Goal: Ask a question: Seek information or help from site administrators or community

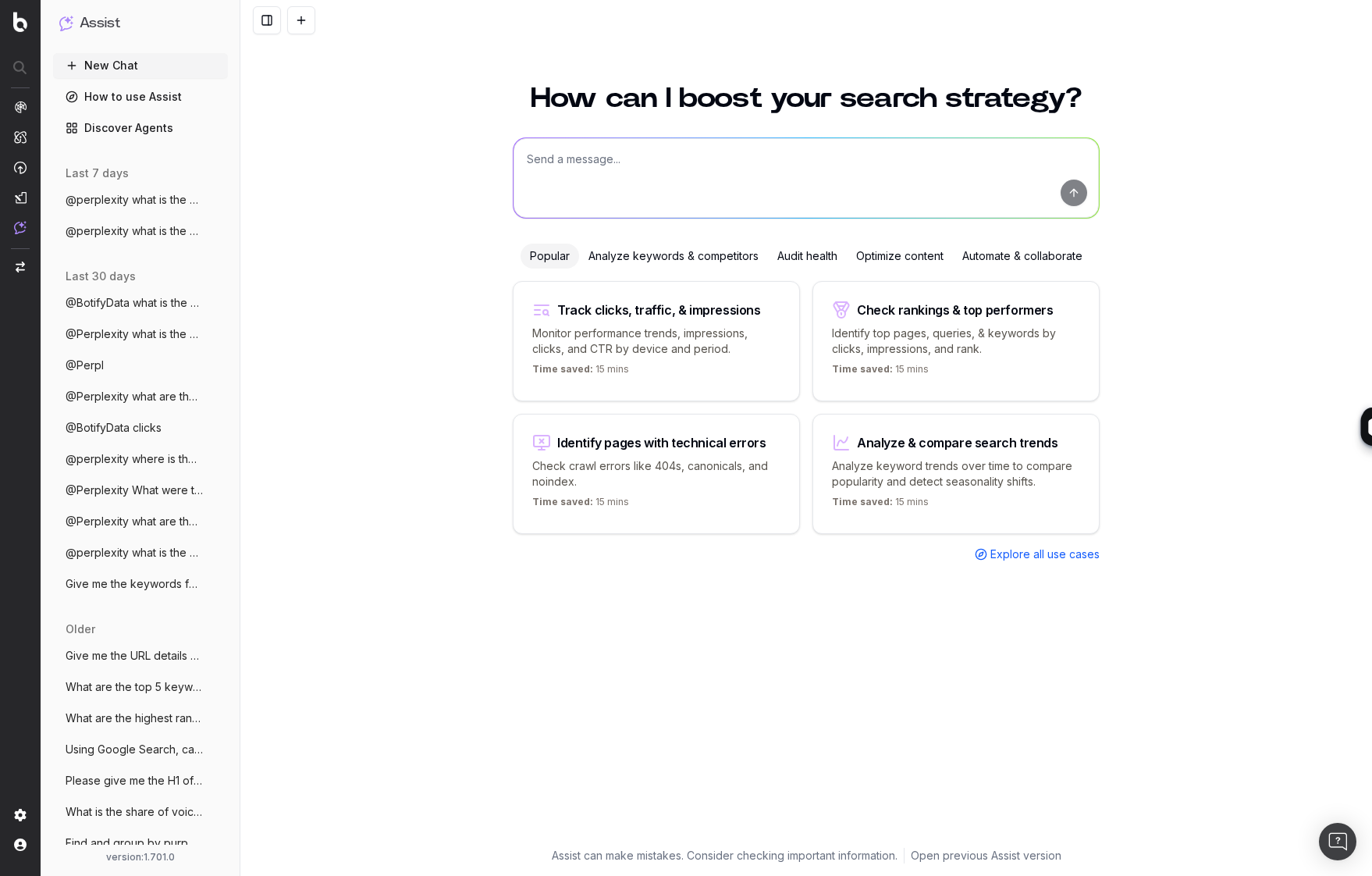
click at [566, 160] on textarea at bounding box center [805, 179] width 585 height 80
type textarea "a"
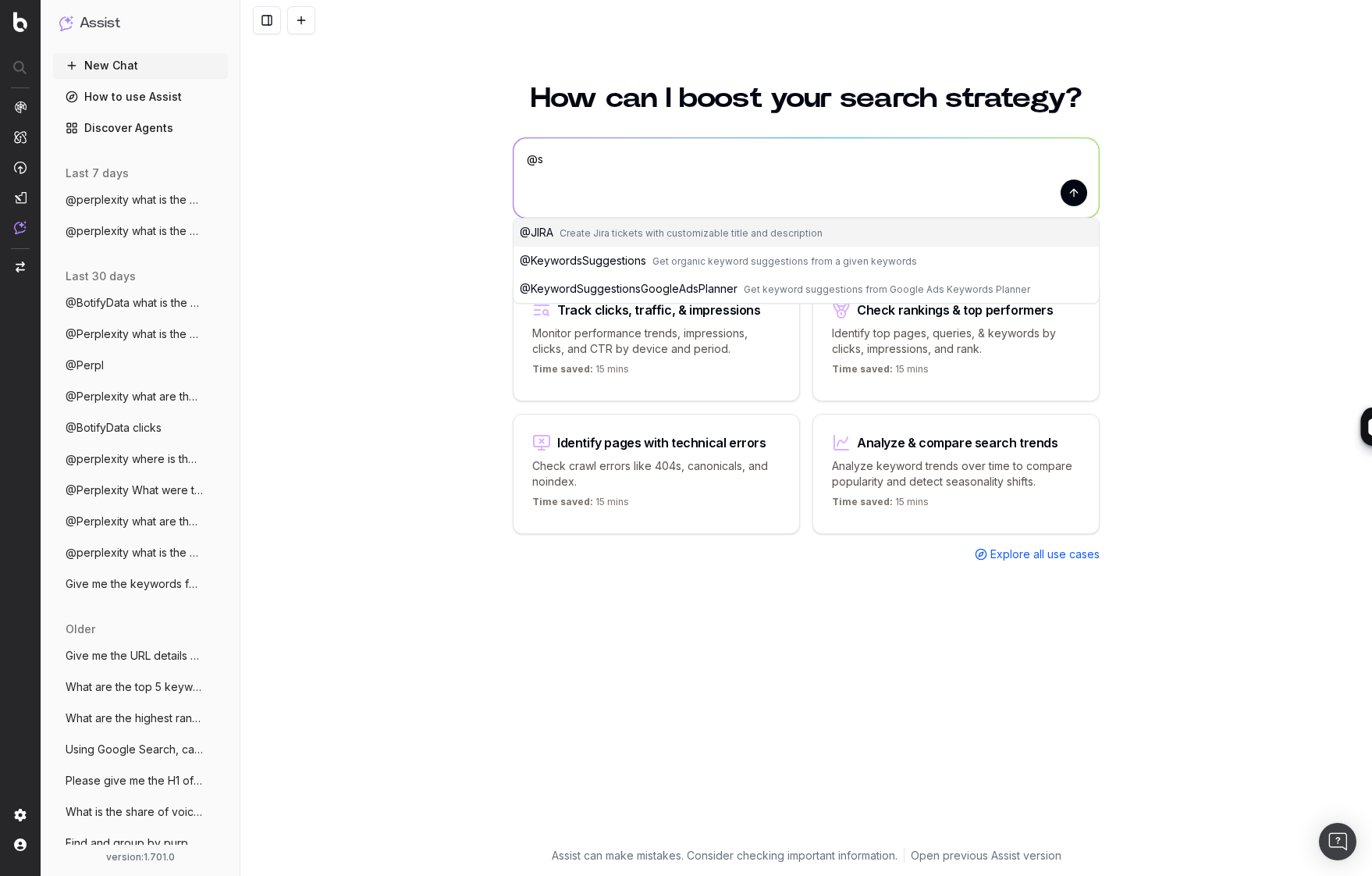
type textarea "@"
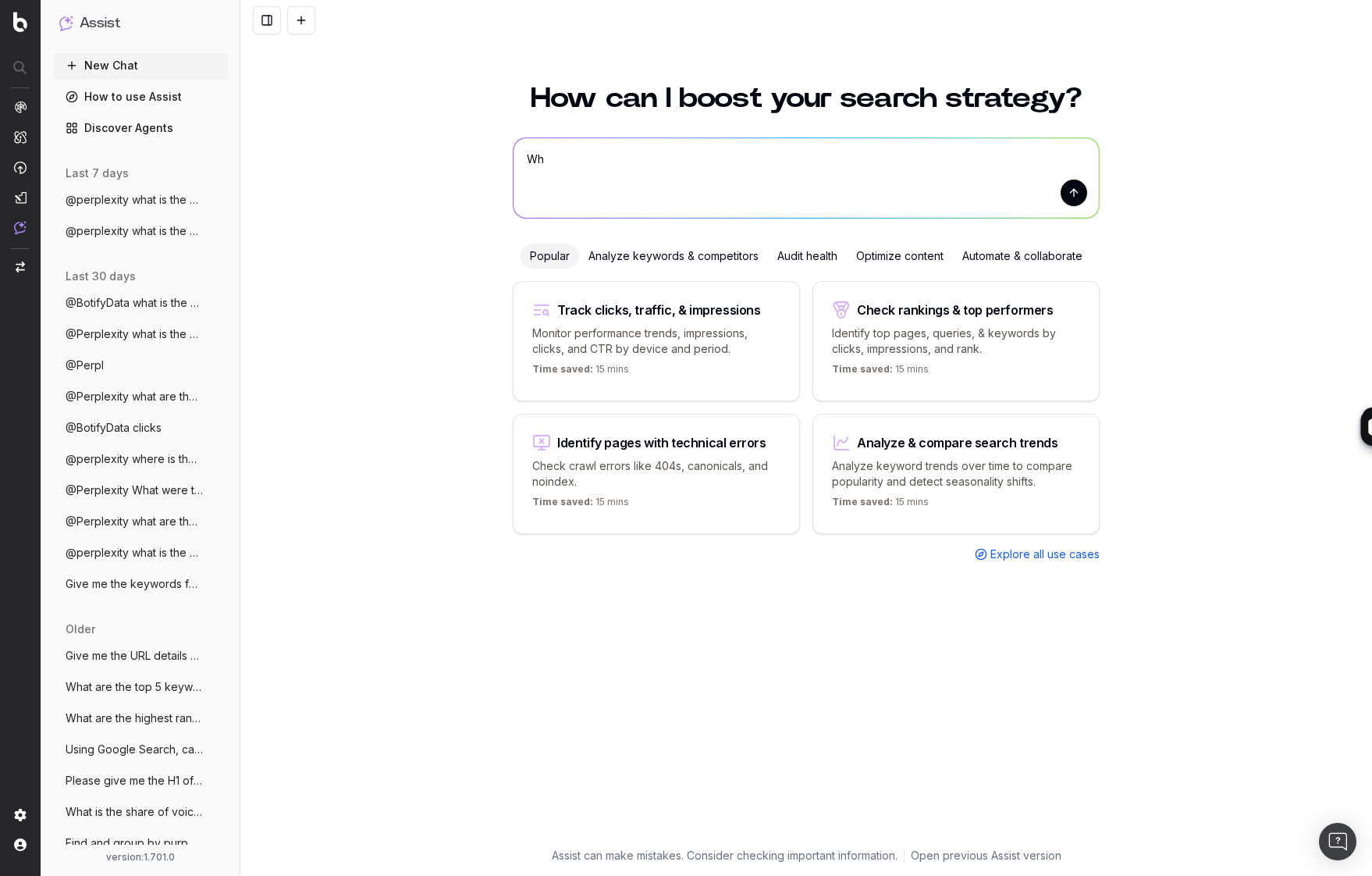
type textarea "W"
type textarea "In which country is [GEOGRAPHIC_DATA] ?"
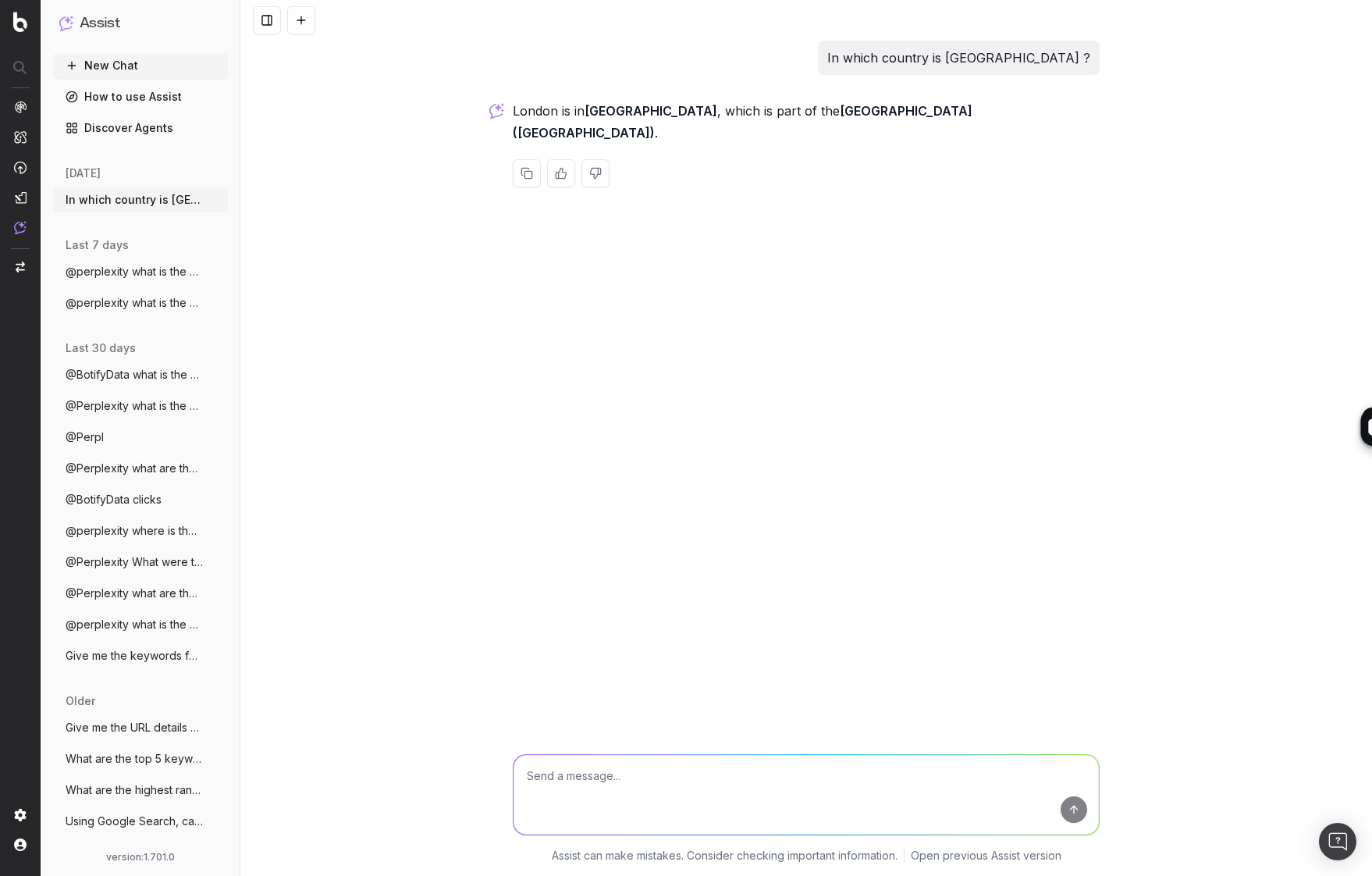
click at [569, 784] on textarea at bounding box center [805, 795] width 585 height 80
click at [589, 856] on button "@ GoogleSearch Ask a question over Google Search results" at bounding box center [805, 849] width 585 height 28
click at [684, 776] on textarea "@GoogleSearch" at bounding box center [805, 795] width 585 height 80
type textarea "@GoogleSearch buy lol account"
drag, startPoint x: 902, startPoint y: 204, endPoint x: 1090, endPoint y: 208, distance: 188.0
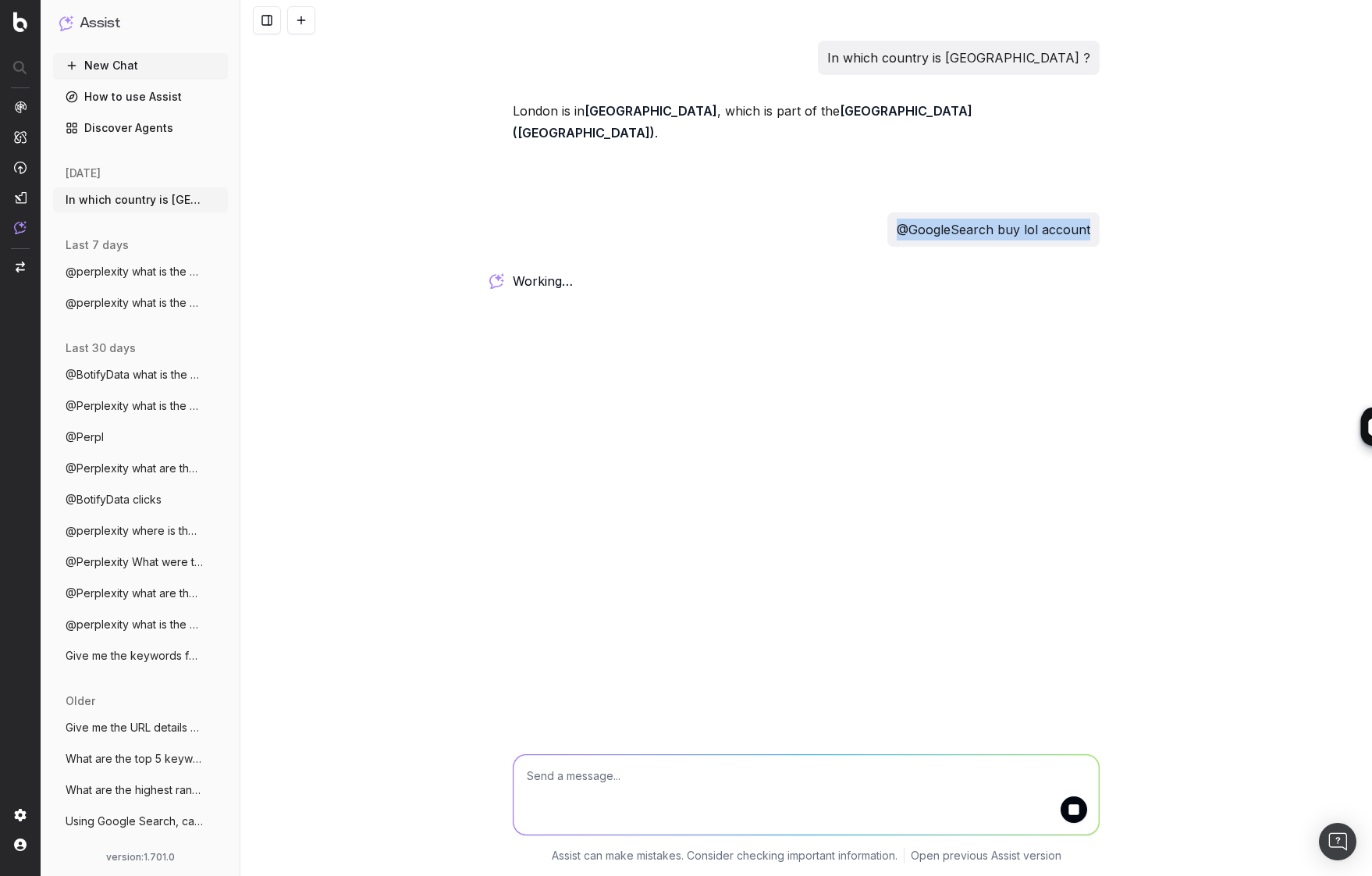
click at [1090, 219] on p "@GoogleSearch buy lol account" at bounding box center [994, 229] width 194 height 22
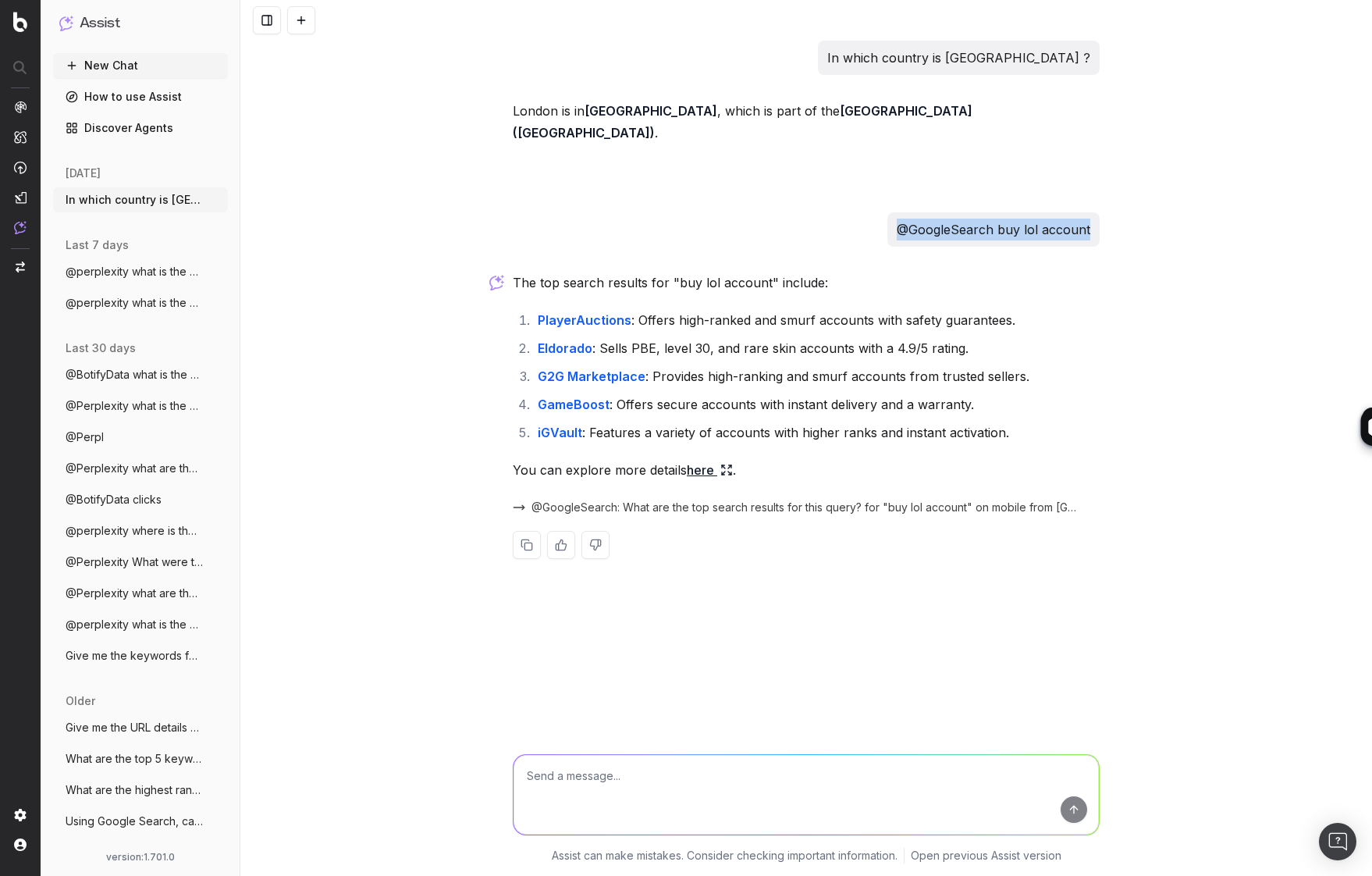
click at [1022, 219] on p "@GoogleSearch buy lol account" at bounding box center [994, 229] width 194 height 22
click at [690, 782] on textarea at bounding box center [805, 795] width 585 height 80
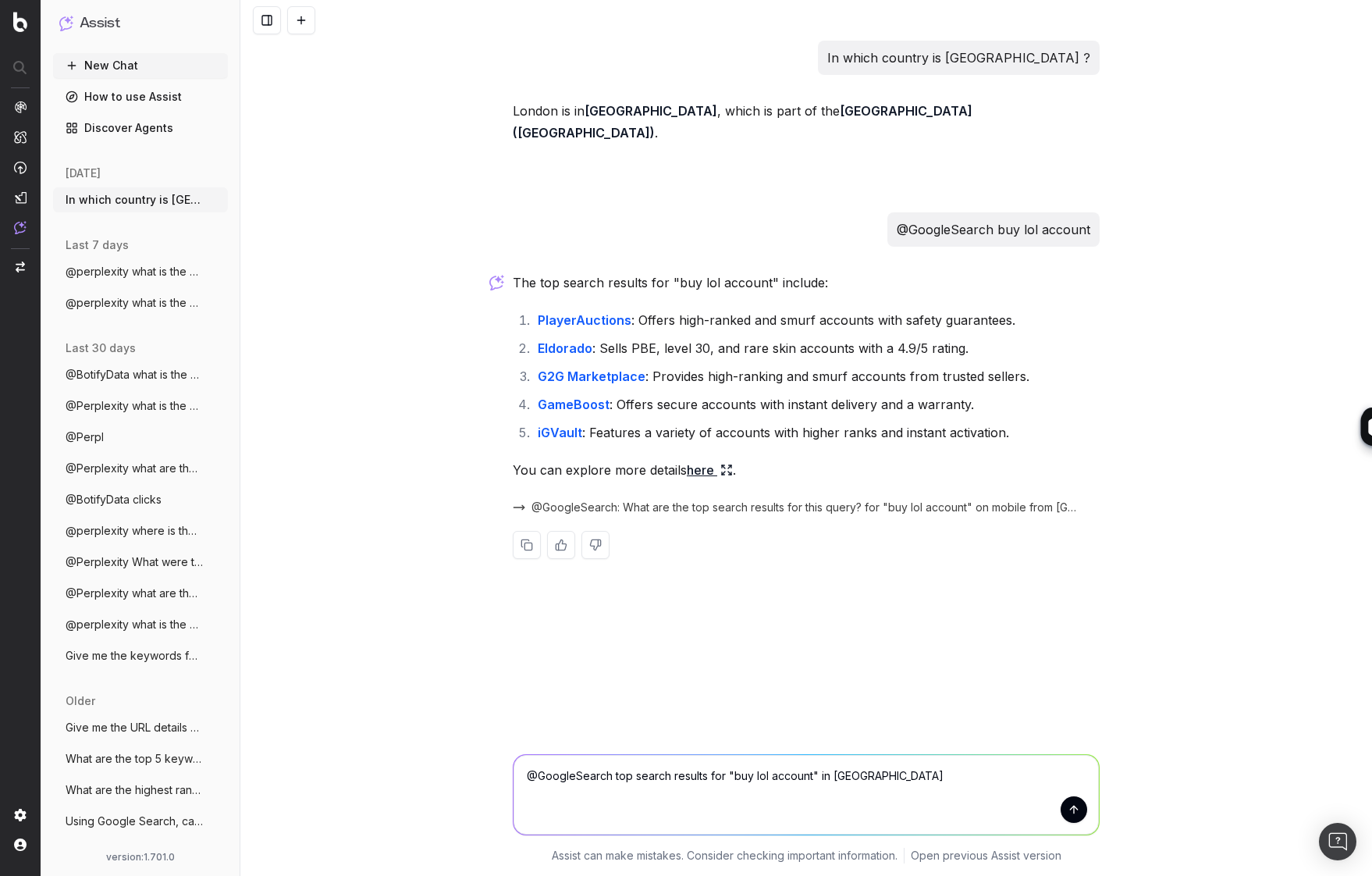
type textarea "@GoogleSearch top search results for "buy lol account" in [GEOGRAPHIC_DATA] ?"
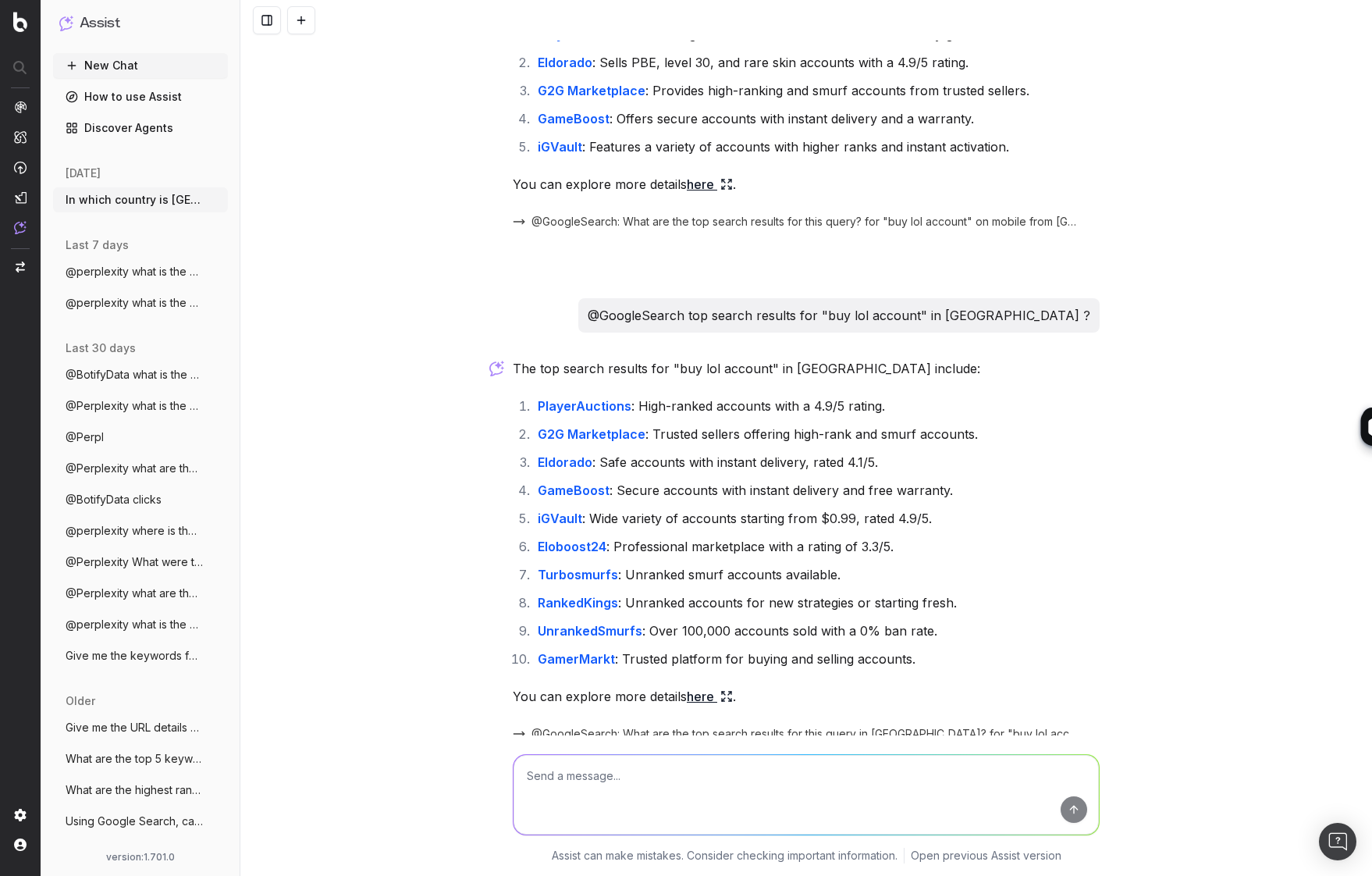
scroll to position [338, 0]
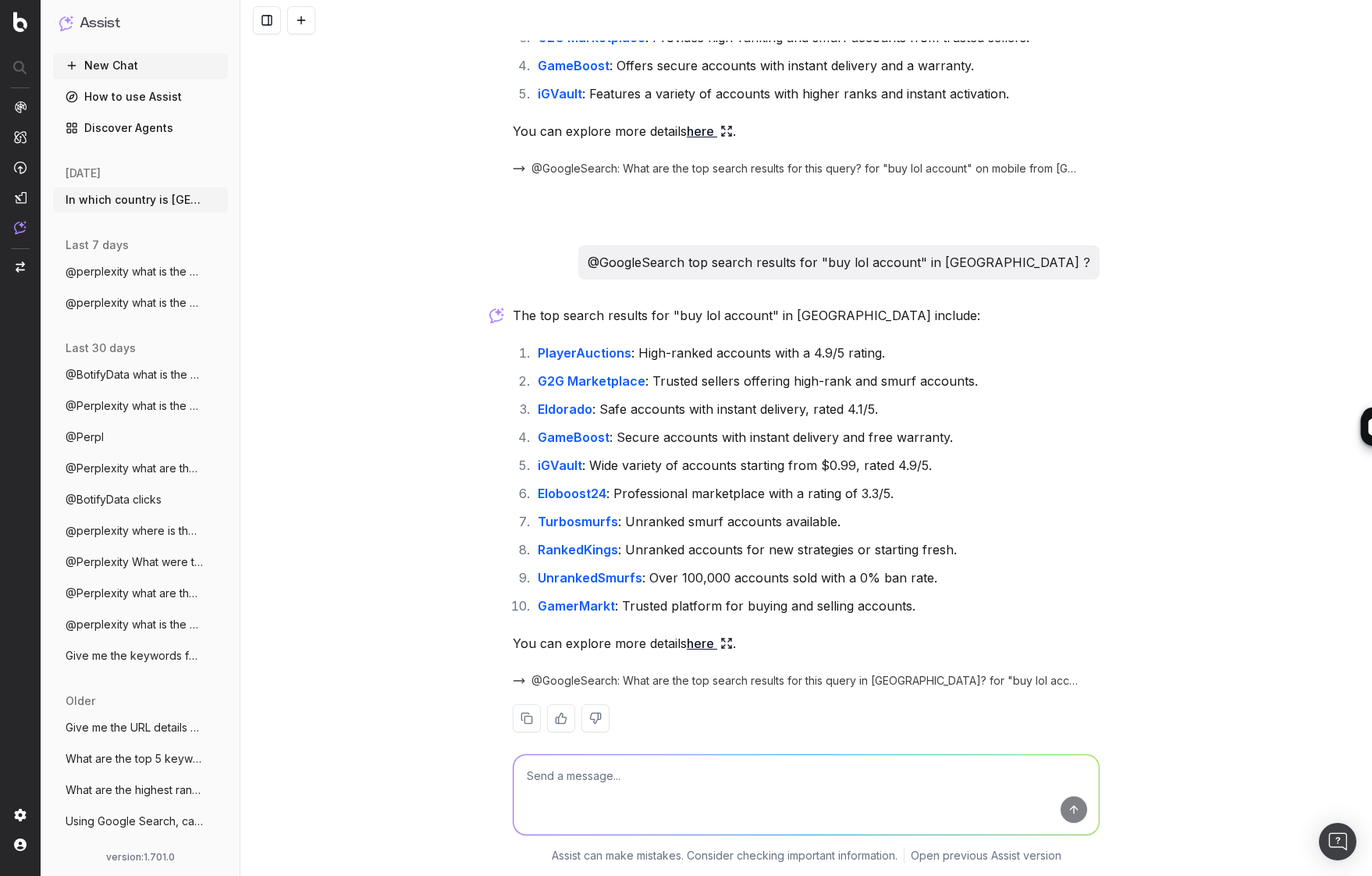
click at [984, 673] on span "@GoogleSearch: What are the top search results for this query in [GEOGRAPHIC_DA…" at bounding box center [805, 681] width 550 height 16
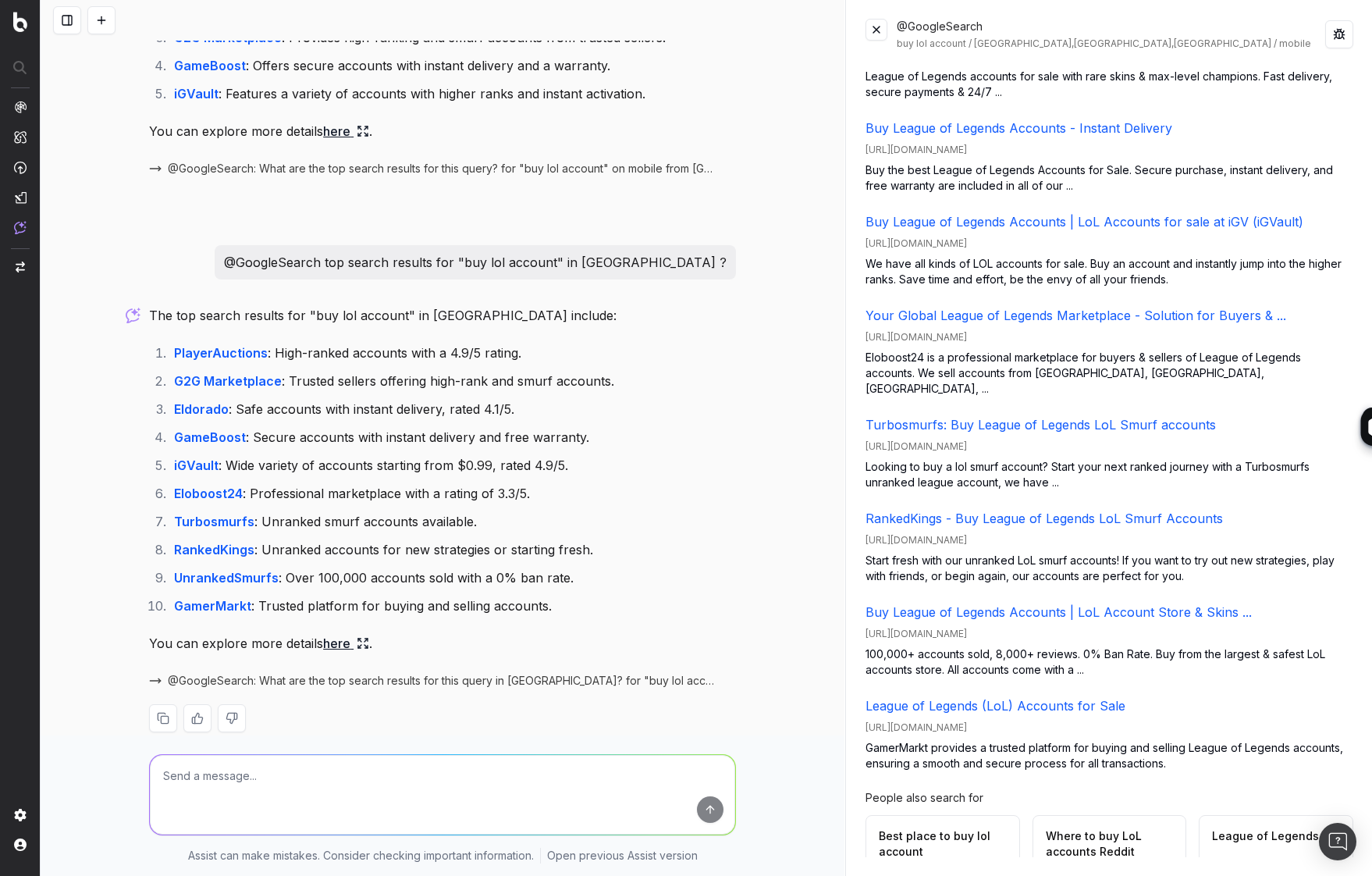
scroll to position [0, 0]
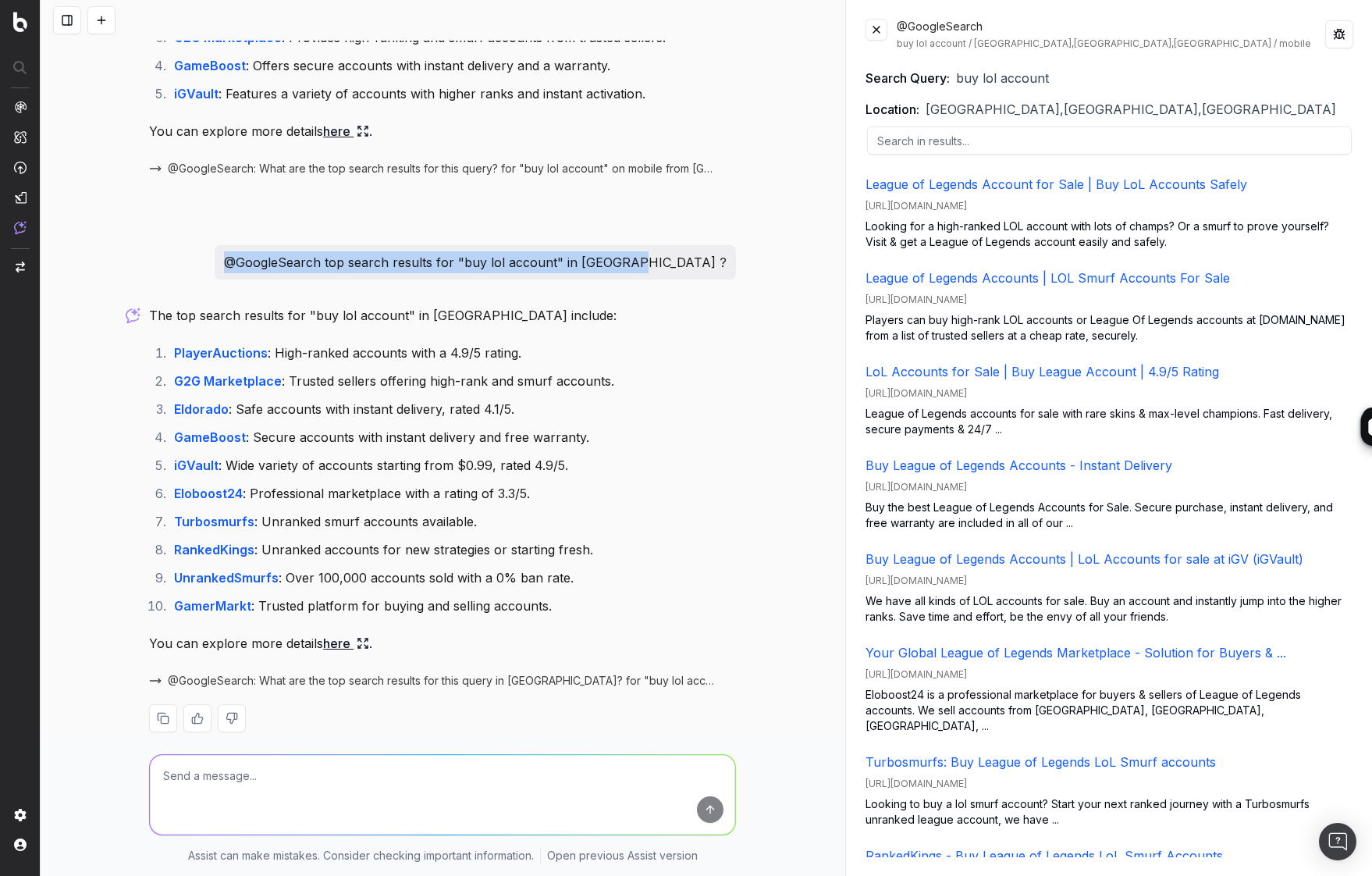
drag, startPoint x: 326, startPoint y: 239, endPoint x: 734, endPoint y: 242, distance: 408.0
click at [734, 245] on div "@GoogleSearch top search results for "buy lol account" in [GEOGRAPHIC_DATA] ?" at bounding box center [475, 262] width 521 height 35
copy p "@GoogleSearch top search results for "buy lol account" in [GEOGRAPHIC_DATA] ?"
click at [445, 771] on textarea at bounding box center [442, 795] width 585 height 80
paste textarea "@GoogleSearch top search results for "buy lol account" in [GEOGRAPHIC_DATA] ?"
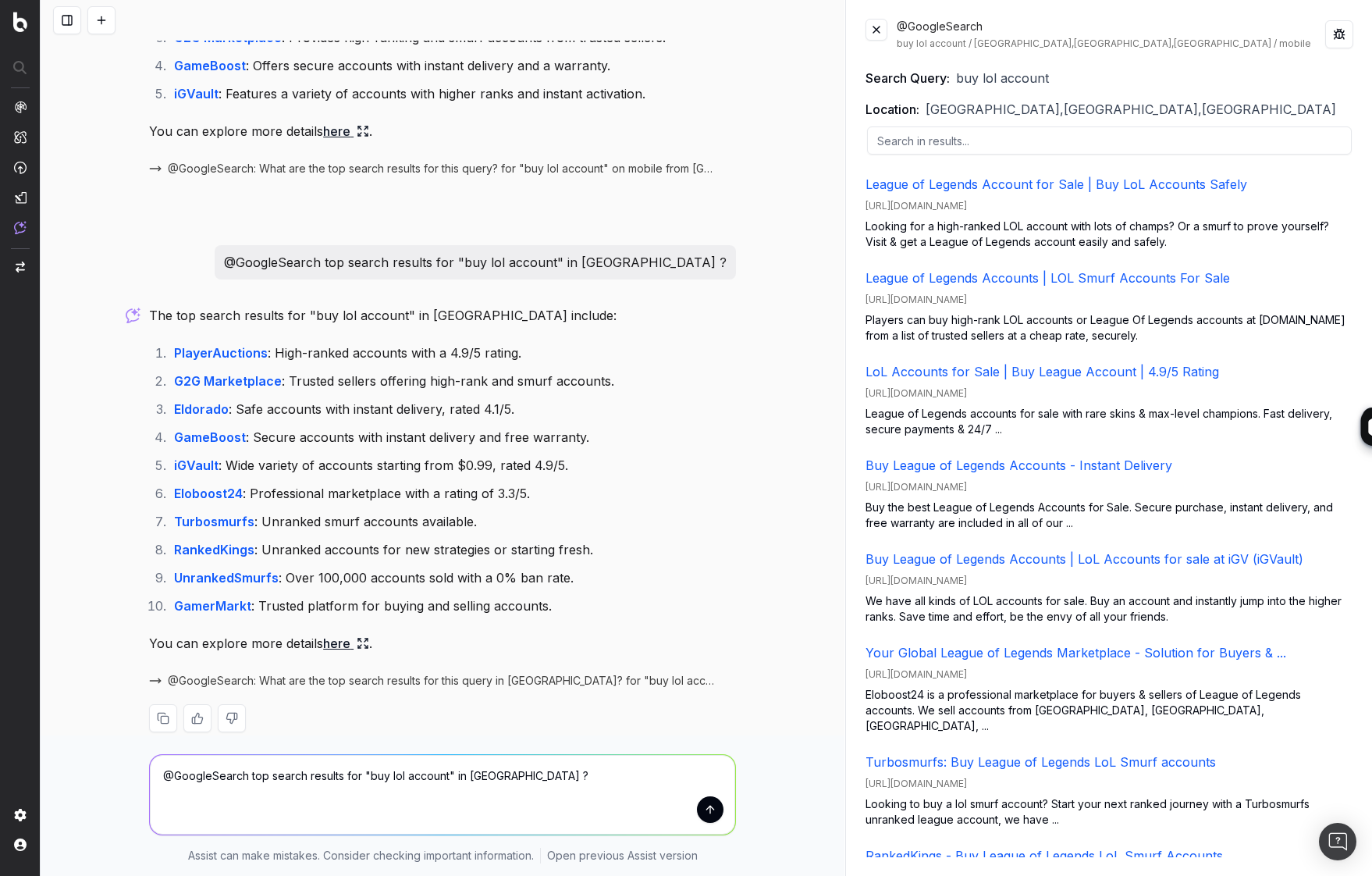
click at [504, 777] on textarea "@GoogleSearch top search results for "buy lol account" in [GEOGRAPHIC_DATA] ?" at bounding box center [442, 795] width 585 height 80
type textarea "@GoogleSearch top search results for "buy lol account" in [GEOGRAPHIC_DATA], [G…"
click at [711, 815] on button "submit" at bounding box center [710, 809] width 27 height 27
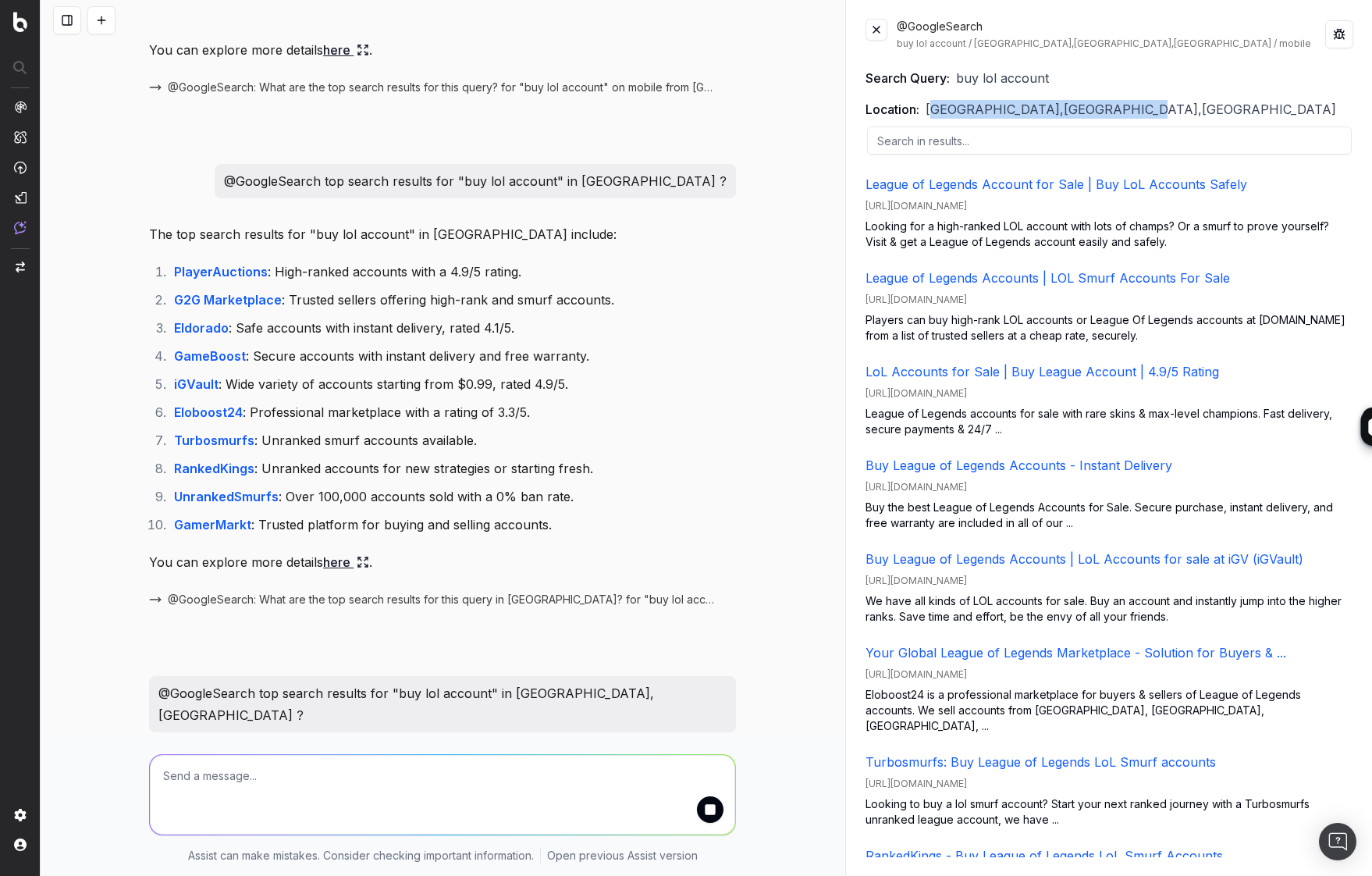
drag, startPoint x: 931, startPoint y: 109, endPoint x: 1123, endPoint y: 109, distance: 192.0
click at [1123, 109] on span "[GEOGRAPHIC_DATA],[GEOGRAPHIC_DATA],[GEOGRAPHIC_DATA]" at bounding box center [1130, 108] width 410 height 19
click at [1129, 112] on span "[GEOGRAPHIC_DATA],[GEOGRAPHIC_DATA],[GEOGRAPHIC_DATA]" at bounding box center [1130, 108] width 410 height 19
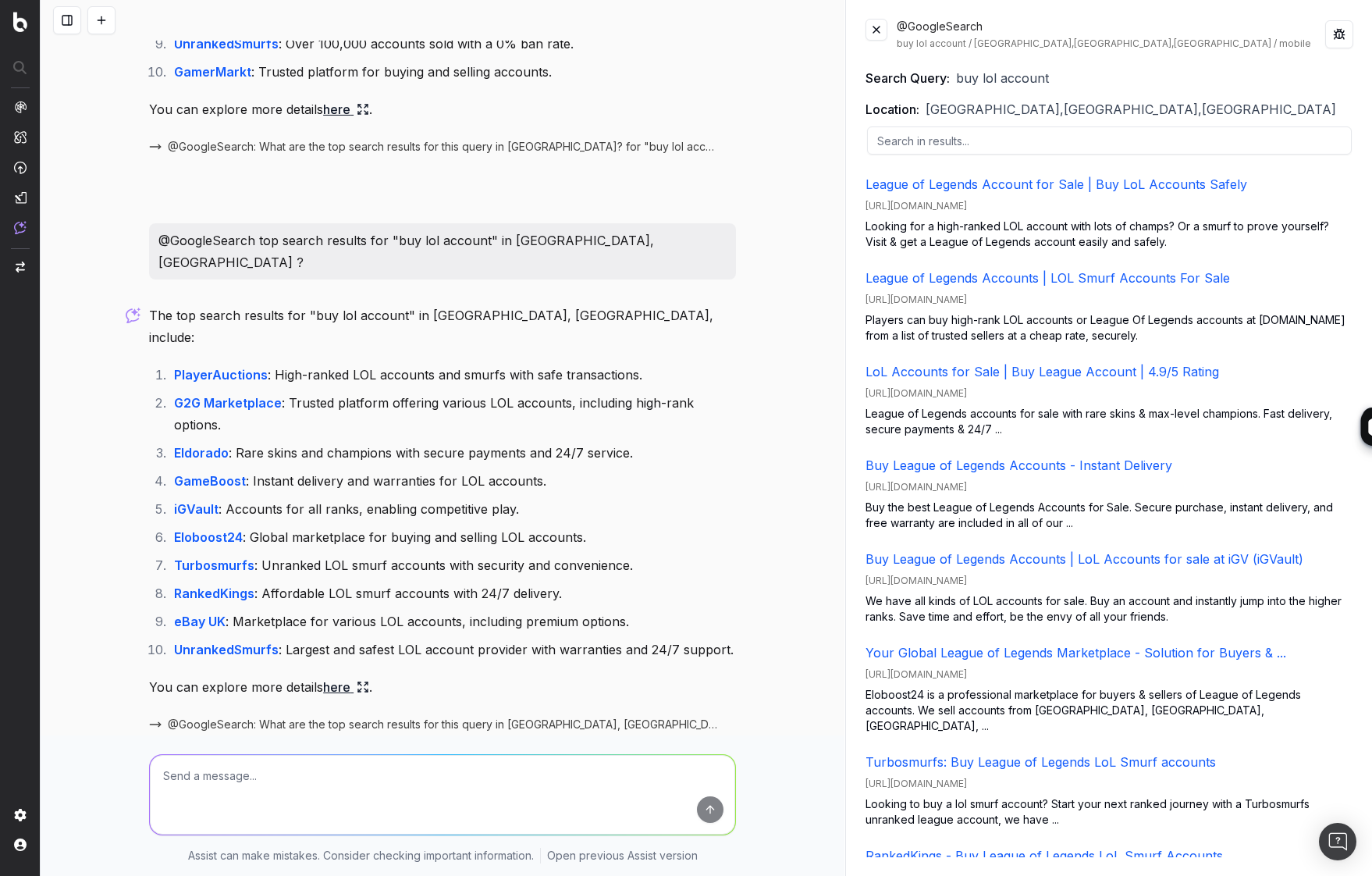
click at [626, 717] on span "@GoogleSearch: What are the top search results for this query in [GEOGRAPHIC_DA…" at bounding box center [442, 725] width 550 height 16
drag, startPoint x: 932, startPoint y: 108, endPoint x: 1142, endPoint y: 113, distance: 210.1
click at [1142, 113] on div "Location: [GEOGRAPHIC_DATA],[GEOGRAPHIC_DATA],[GEOGRAPHIC_DATA]" at bounding box center [1109, 108] width 488 height 19
click at [354, 795] on textarea at bounding box center [442, 795] width 585 height 80
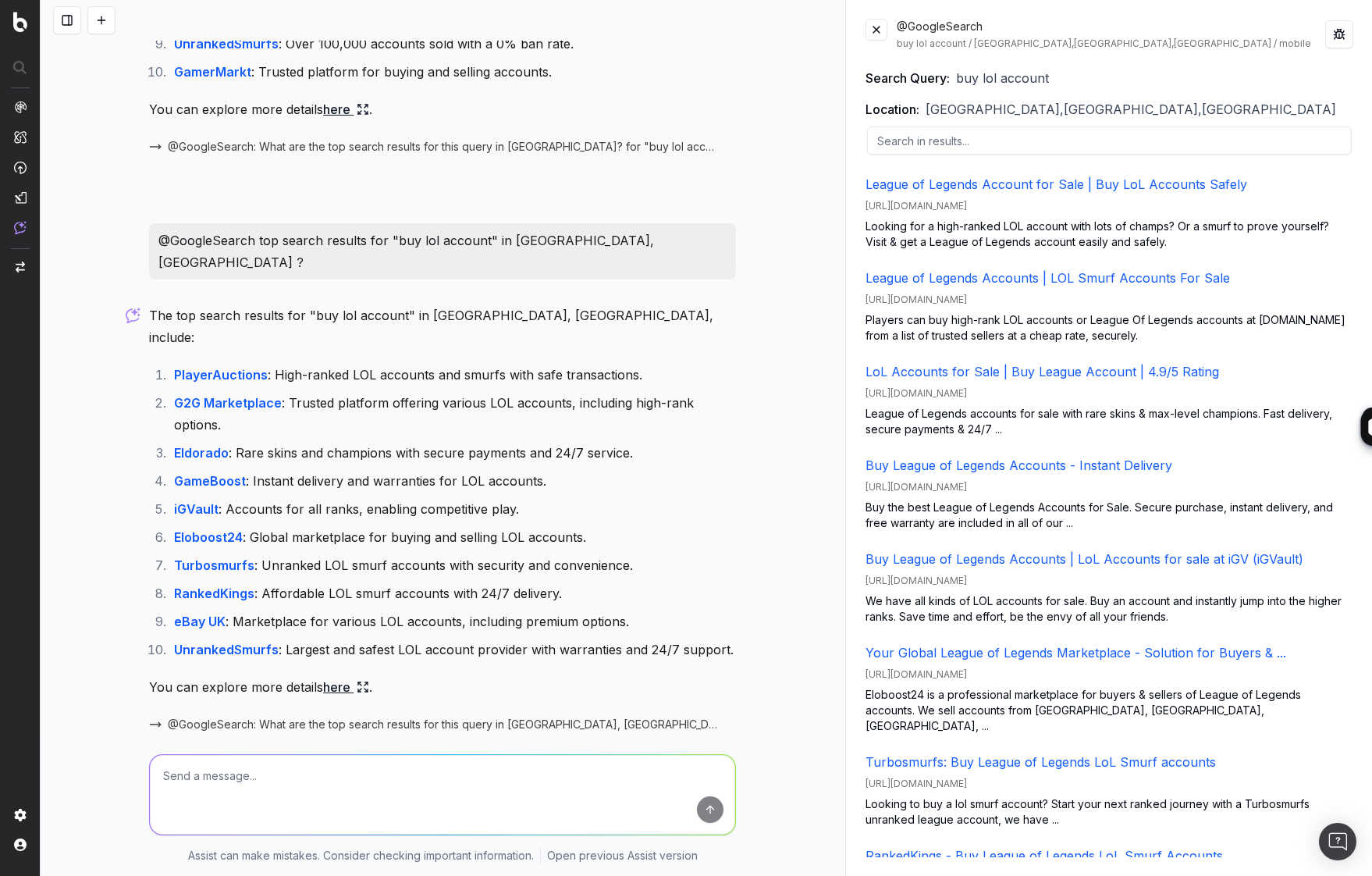
click at [218, 807] on textarea at bounding box center [442, 795] width 585 height 80
drag, startPoint x: 726, startPoint y: 218, endPoint x: 300, endPoint y: 220, distance: 426.0
click at [300, 223] on div "@GoogleSearch top search results for "buy lol account" in [GEOGRAPHIC_DATA], [G…" at bounding box center [442, 251] width 587 height 56
copy p "@GoogleSearch top search results for "buy lol account" in [GEOGRAPHIC_DATA], [G…"
click at [304, 768] on textarea at bounding box center [442, 795] width 585 height 80
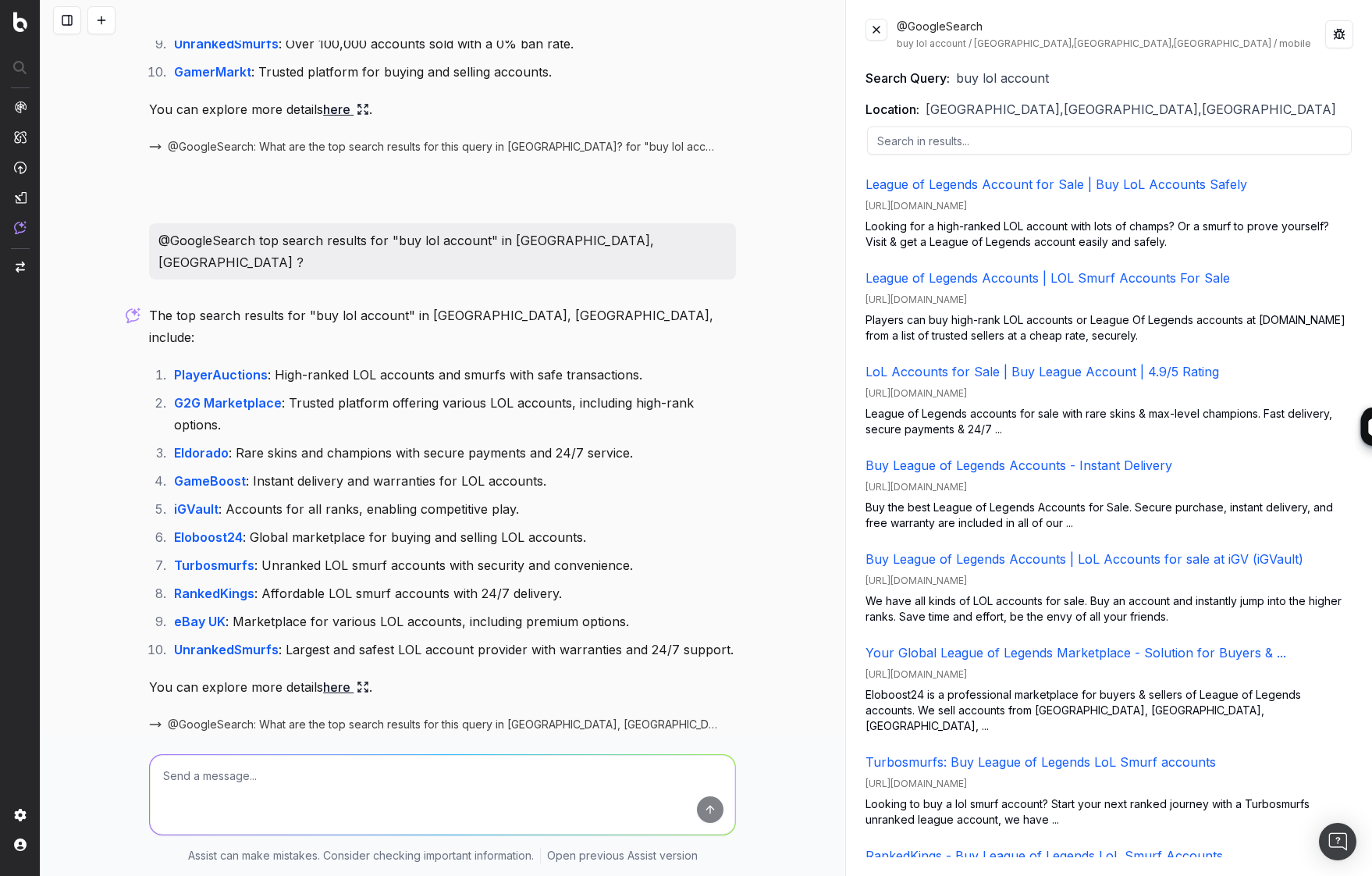
paste textarea "@GoogleSearch top search results for "buy lol account" in [GEOGRAPHIC_DATA], [G…"
click at [484, 776] on textarea "@GoogleSearch top search results for "buy lol account" in [GEOGRAPHIC_DATA], [G…" at bounding box center [442, 795] width 585 height 80
click at [524, 776] on textarea "@GoogleSearch top search results for "buy lol account" in [GEOGRAPHIC_DATA], [G…" at bounding box center [442, 795] width 585 height 80
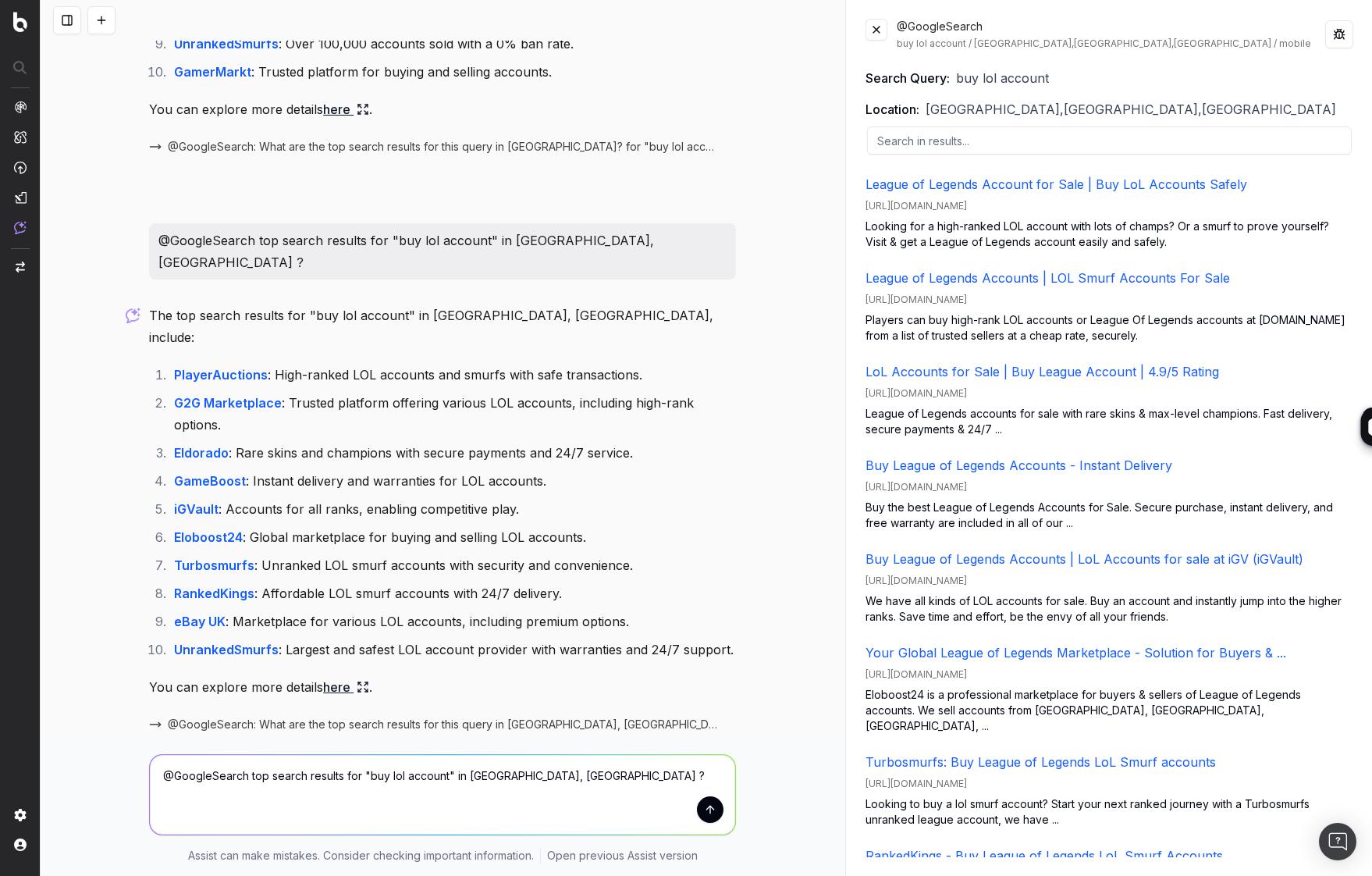
click at [498, 774] on textarea "@GoogleSearch top search results for "buy lol account" in [GEOGRAPHIC_DATA], [G…" at bounding box center [442, 795] width 585 height 80
type textarea "@GoogleSearch top search results for "buy lol account" in [GEOGRAPHIC_DATA] ?"
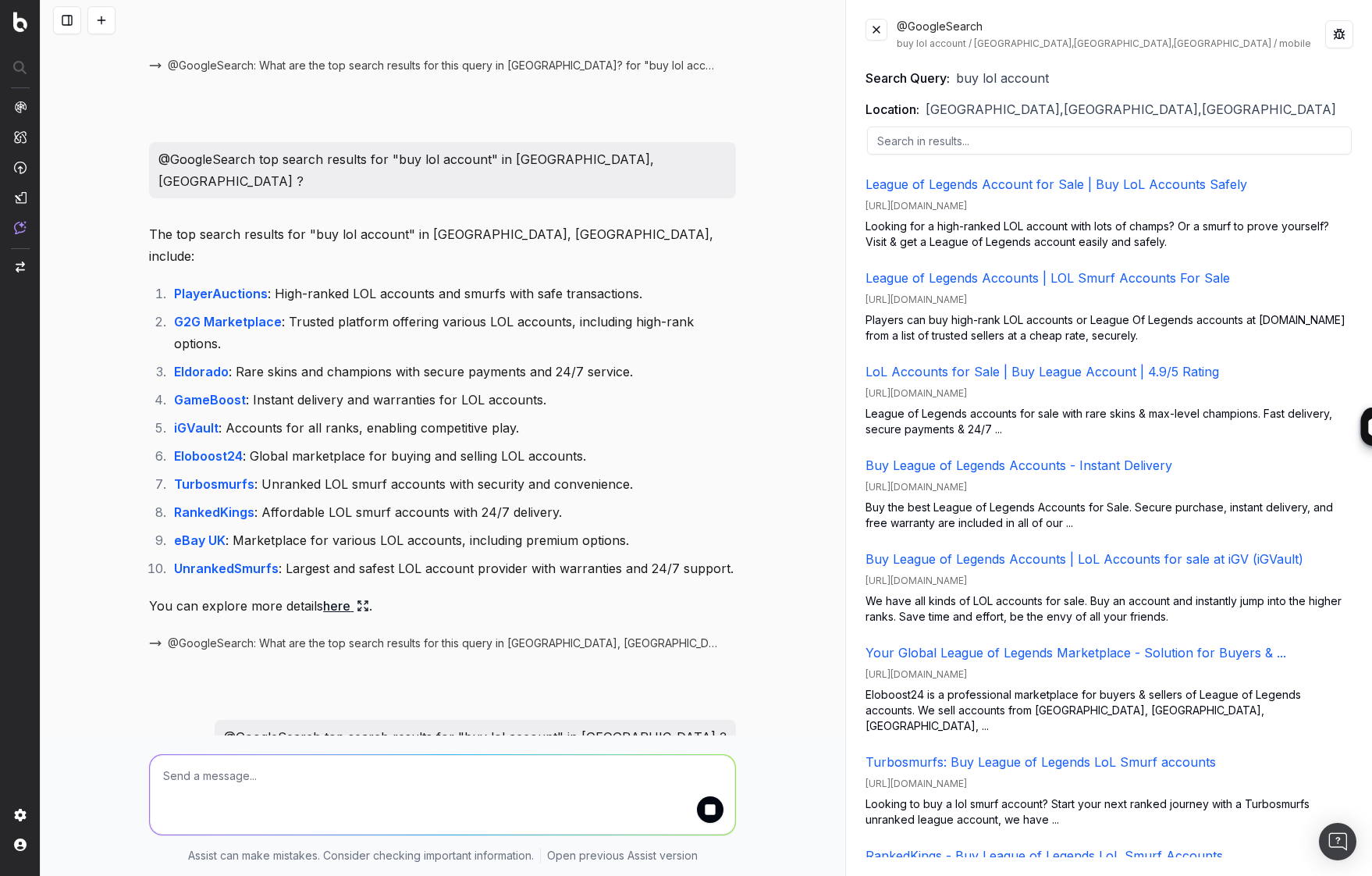
click at [878, 31] on button at bounding box center [876, 29] width 22 height 22
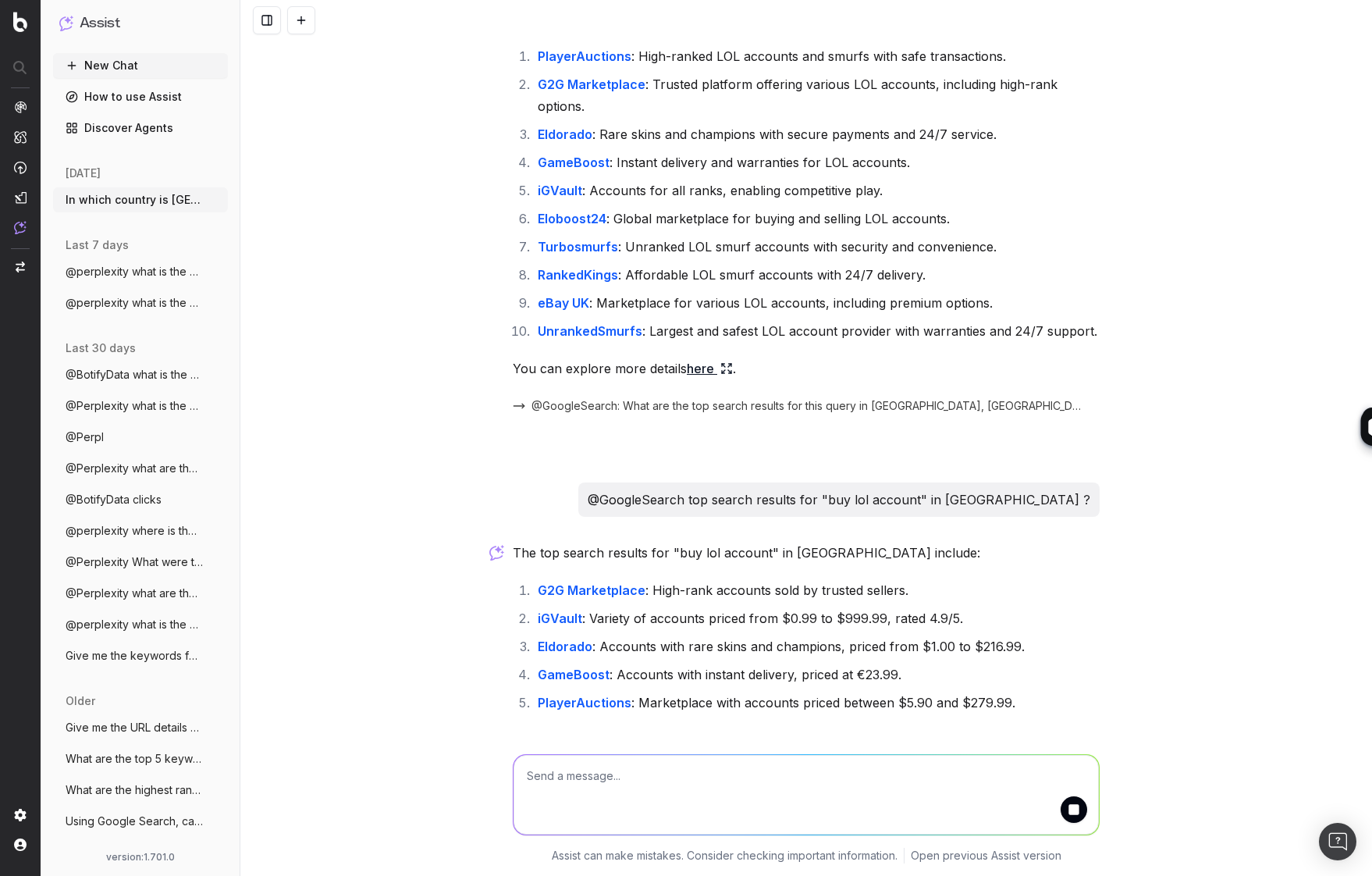
scroll to position [1266, 0]
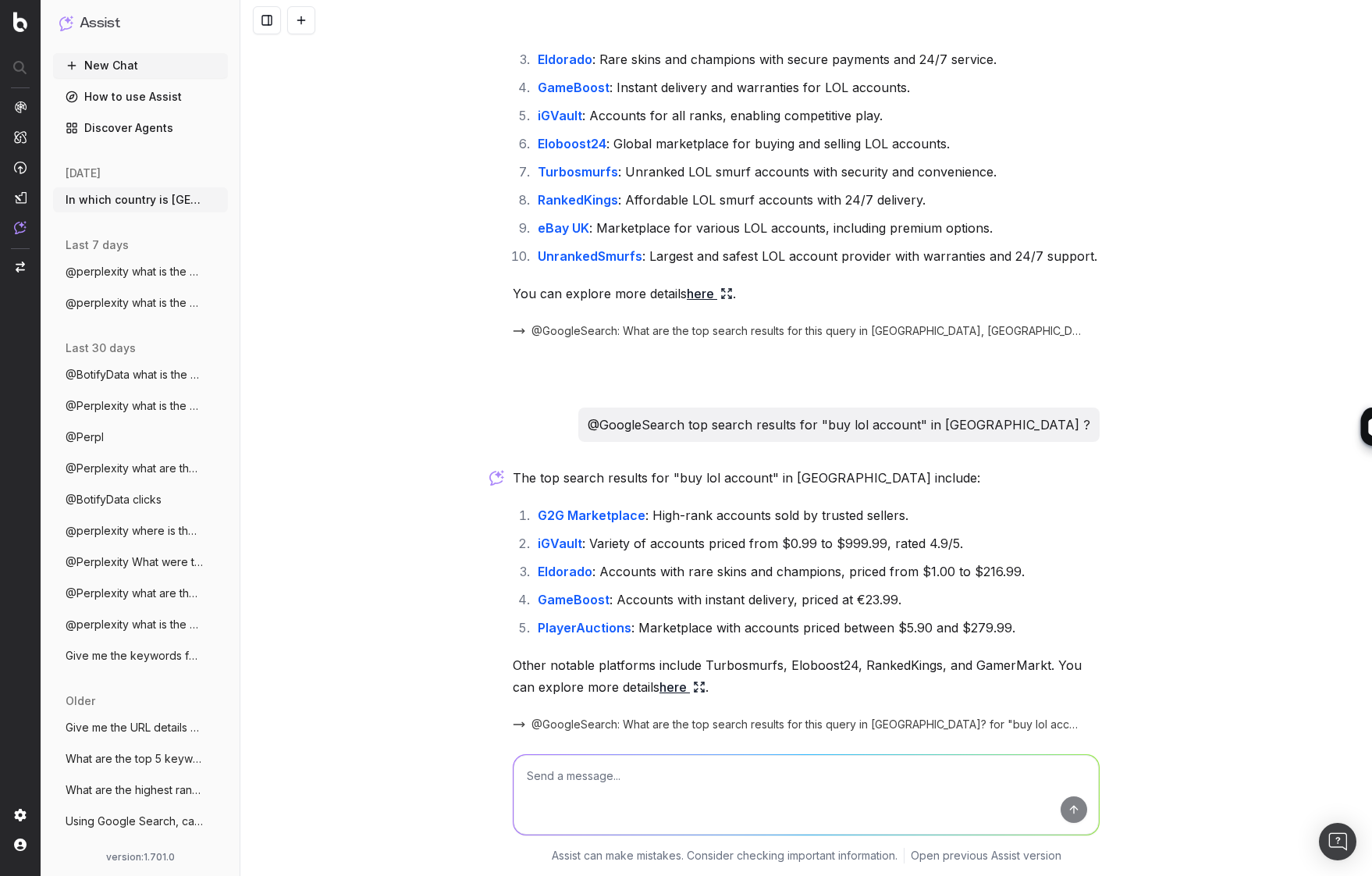
click at [910, 717] on span "@GoogleSearch: What are the top search results for this query in [GEOGRAPHIC_DA…" at bounding box center [805, 725] width 550 height 16
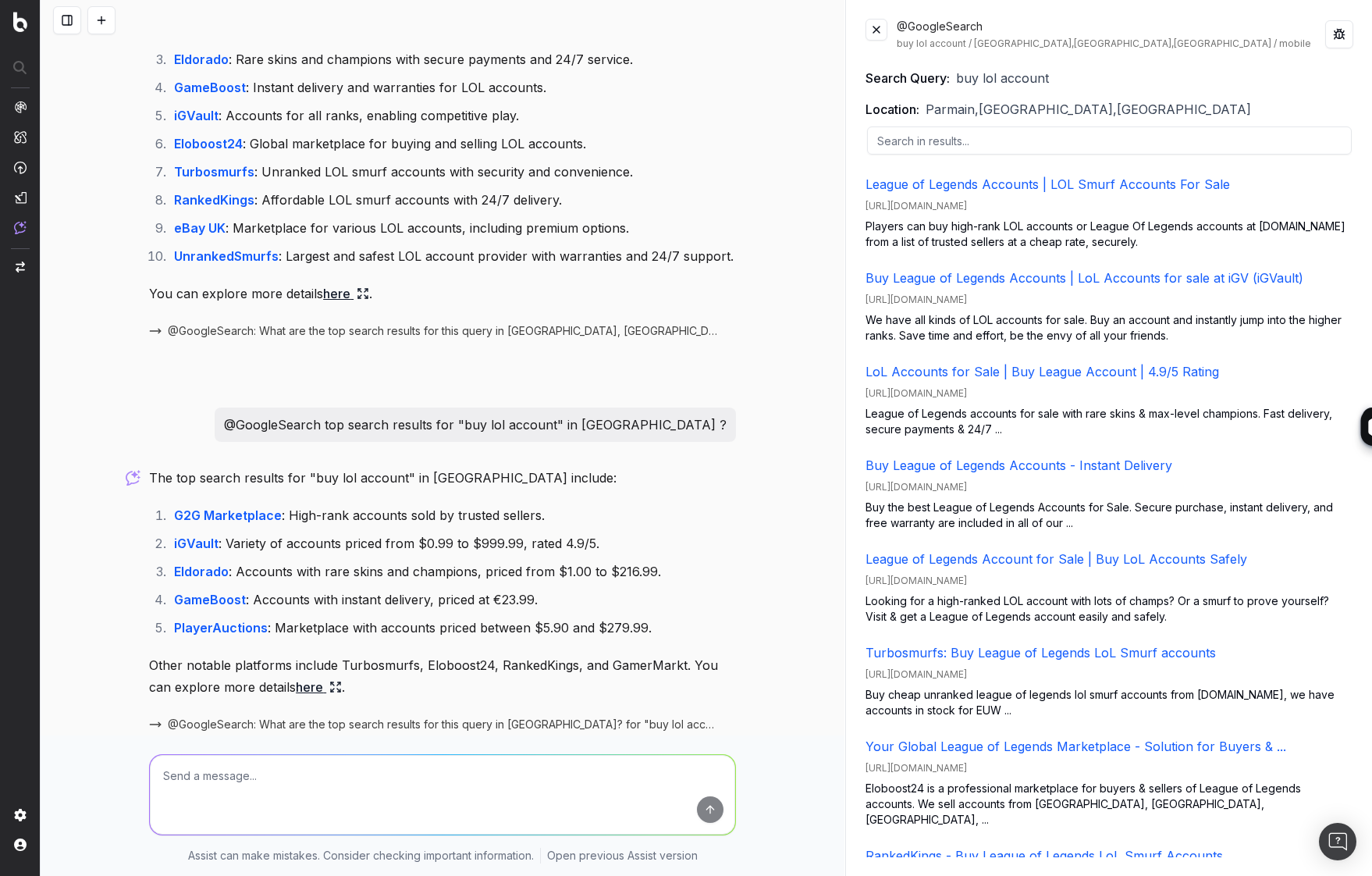
click at [955, 114] on span "Parmain,[GEOGRAPHIC_DATA],[GEOGRAPHIC_DATA]" at bounding box center [1088, 108] width 325 height 19
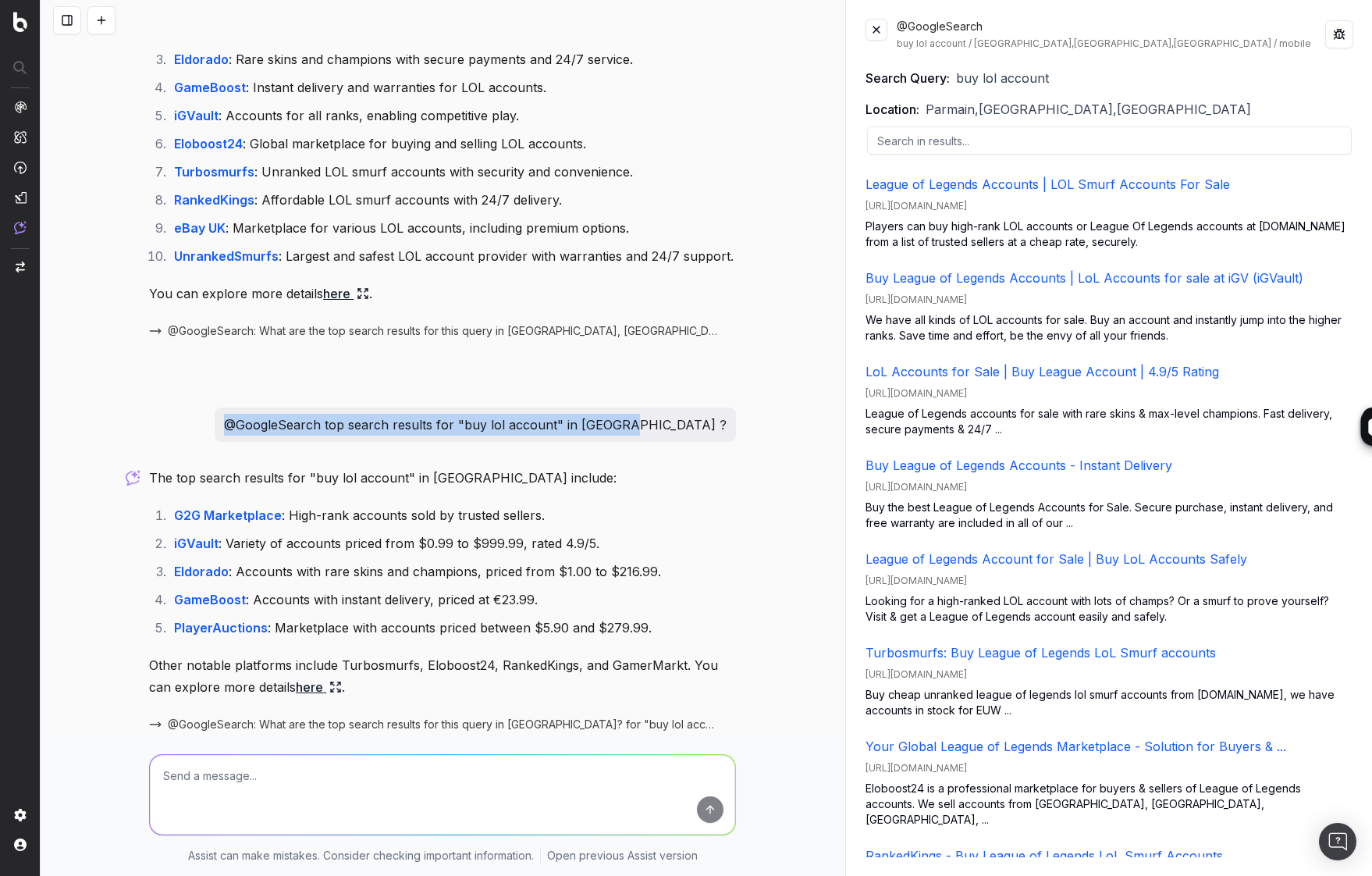
drag, startPoint x: 341, startPoint y: 361, endPoint x: 730, endPoint y: 362, distance: 389.0
click at [730, 408] on div "@GoogleSearch top search results for "buy lol account" in [GEOGRAPHIC_DATA] ?" at bounding box center [475, 425] width 521 height 35
copy p "@GoogleSearch top search results for "buy lol account" in [GEOGRAPHIC_DATA] ?"
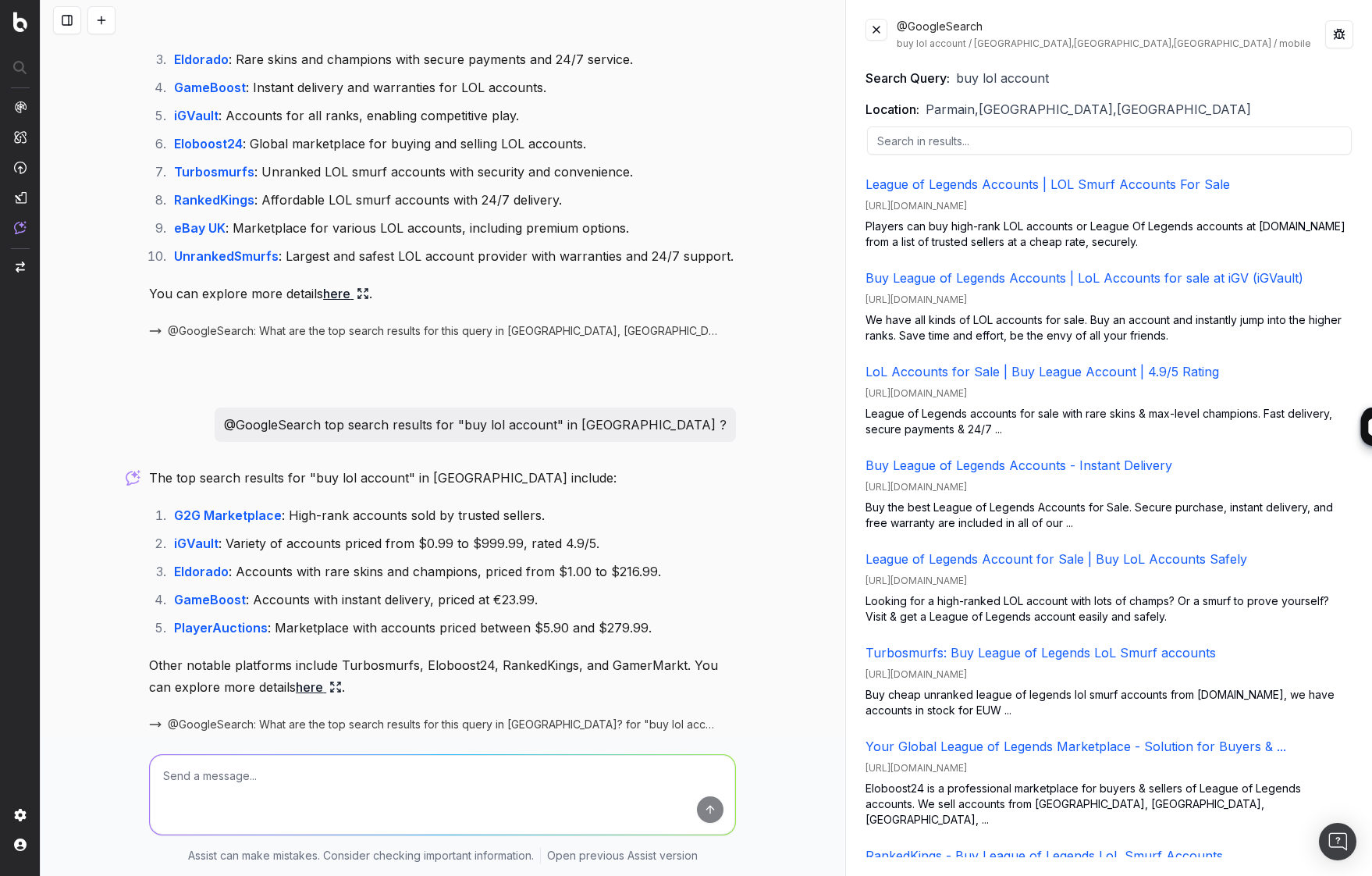
click at [361, 800] on textarea at bounding box center [442, 795] width 585 height 80
paste textarea "@GoogleSearch top search results for "buy lol account" in [GEOGRAPHIC_DATA] ?"
click at [475, 775] on textarea "@GoogleSearch top search results for "buy lol account" in [GEOGRAPHIC_DATA] ?" at bounding box center [442, 795] width 585 height 80
type textarea "@GoogleSearch top search results for "buy lol account" in [GEOGRAPHIC_DATA] ?"
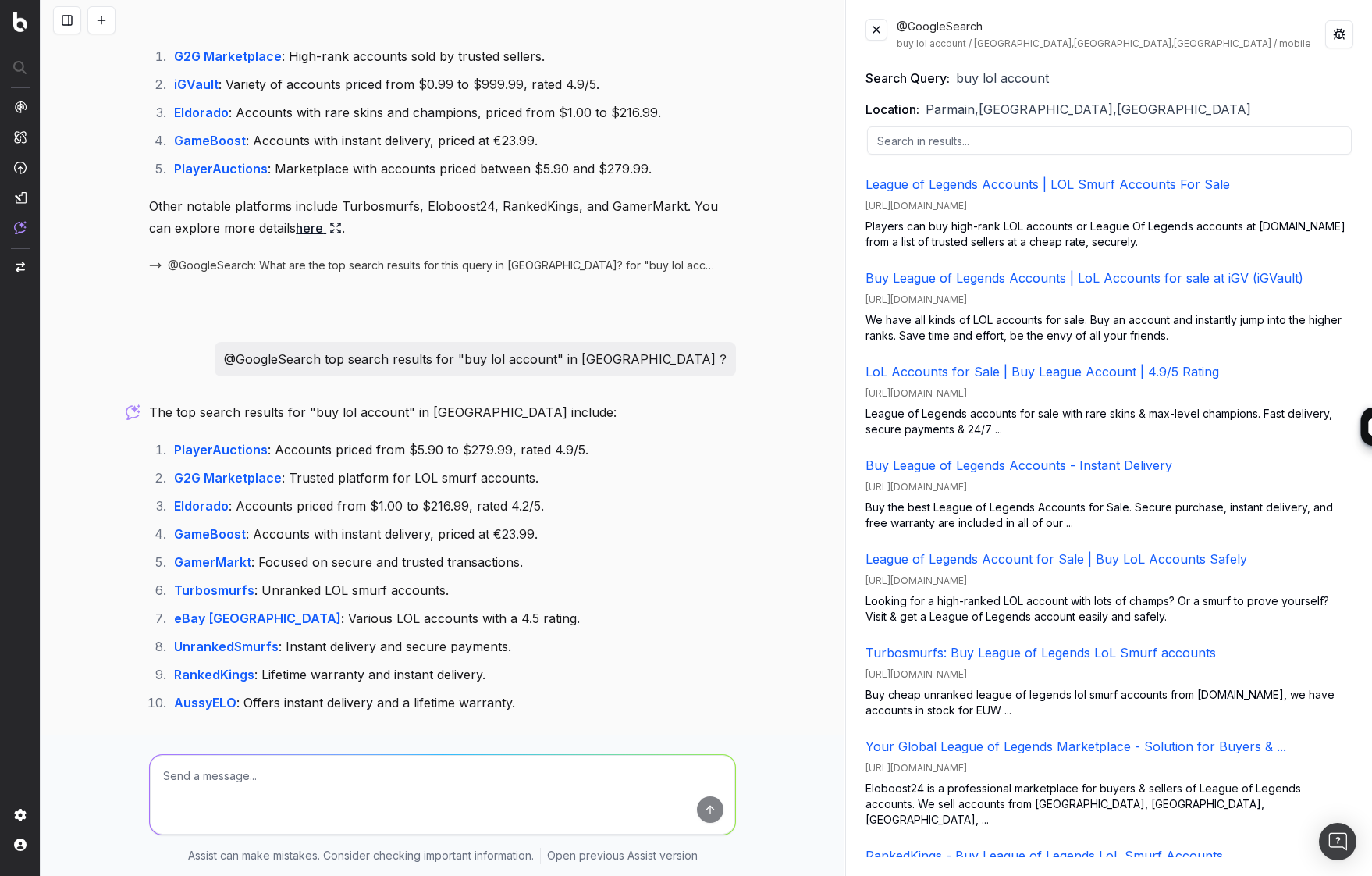
scroll to position [1779, 0]
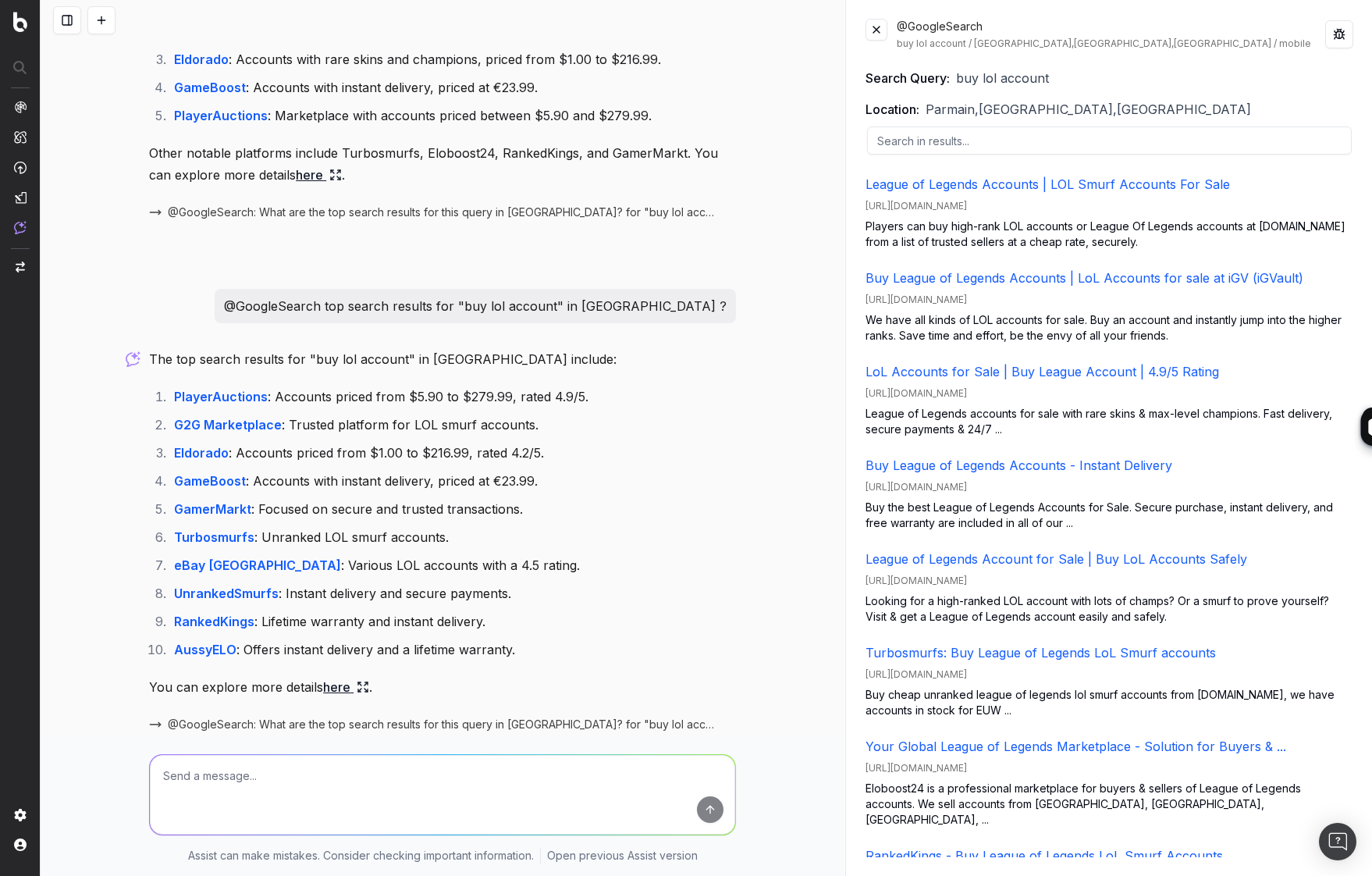
click at [625, 717] on span "@GoogleSearch: What are the top search results for this query in [GEOGRAPHIC_DA…" at bounding box center [442, 725] width 550 height 16
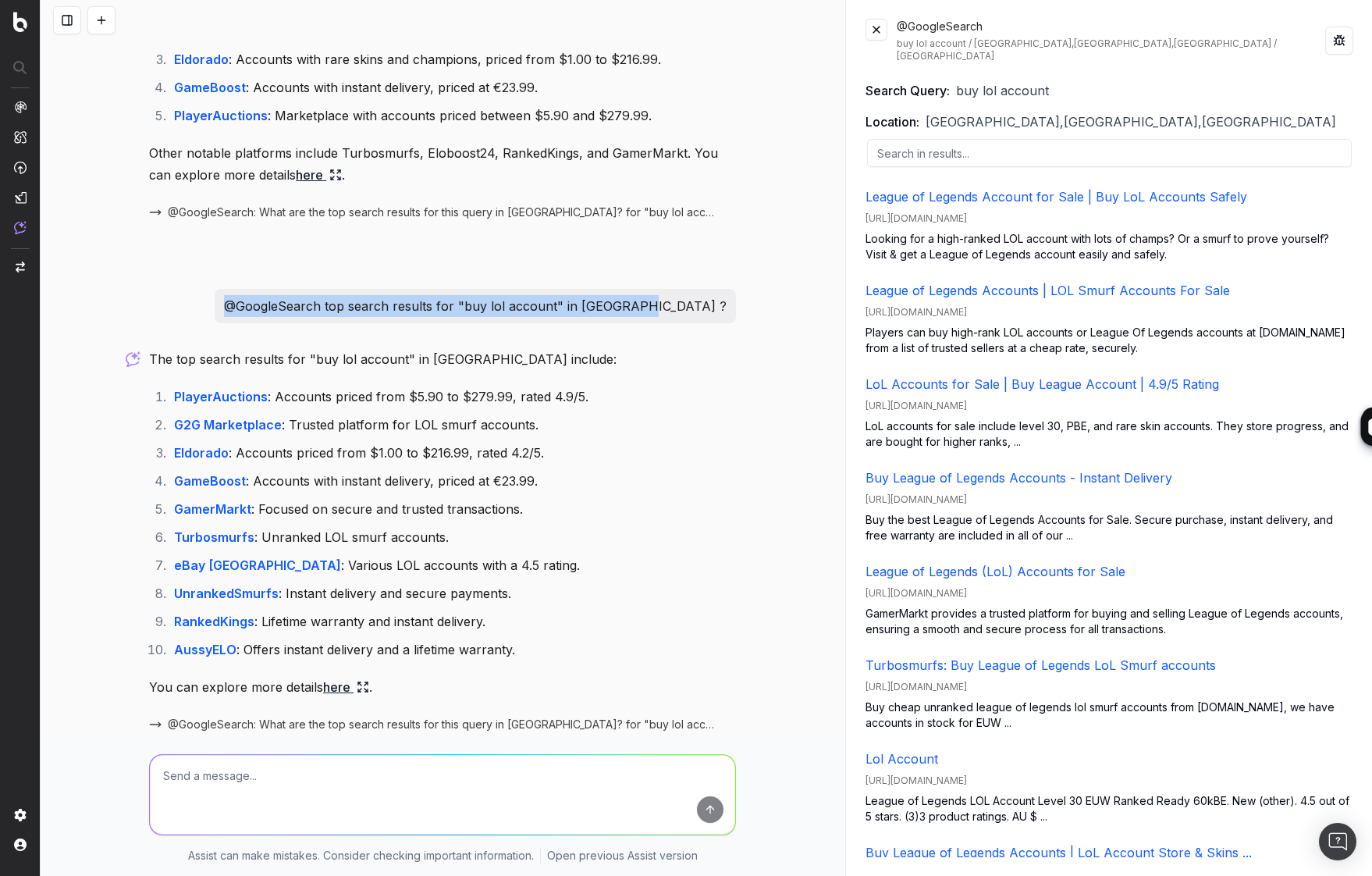
drag, startPoint x: 324, startPoint y: 240, endPoint x: 728, endPoint y: 246, distance: 404.0
click at [728, 289] on div "@GoogleSearch top search results for "buy lol account" in [GEOGRAPHIC_DATA] ?" at bounding box center [475, 306] width 521 height 35
copy p "@GoogleSearch top search results for "buy lol account" in [GEOGRAPHIC_DATA] ?"
click at [473, 798] on textarea at bounding box center [442, 795] width 585 height 80
paste textarea "@GoogleSearch top search results for "buy lol account" in [GEOGRAPHIC_DATA] ?"
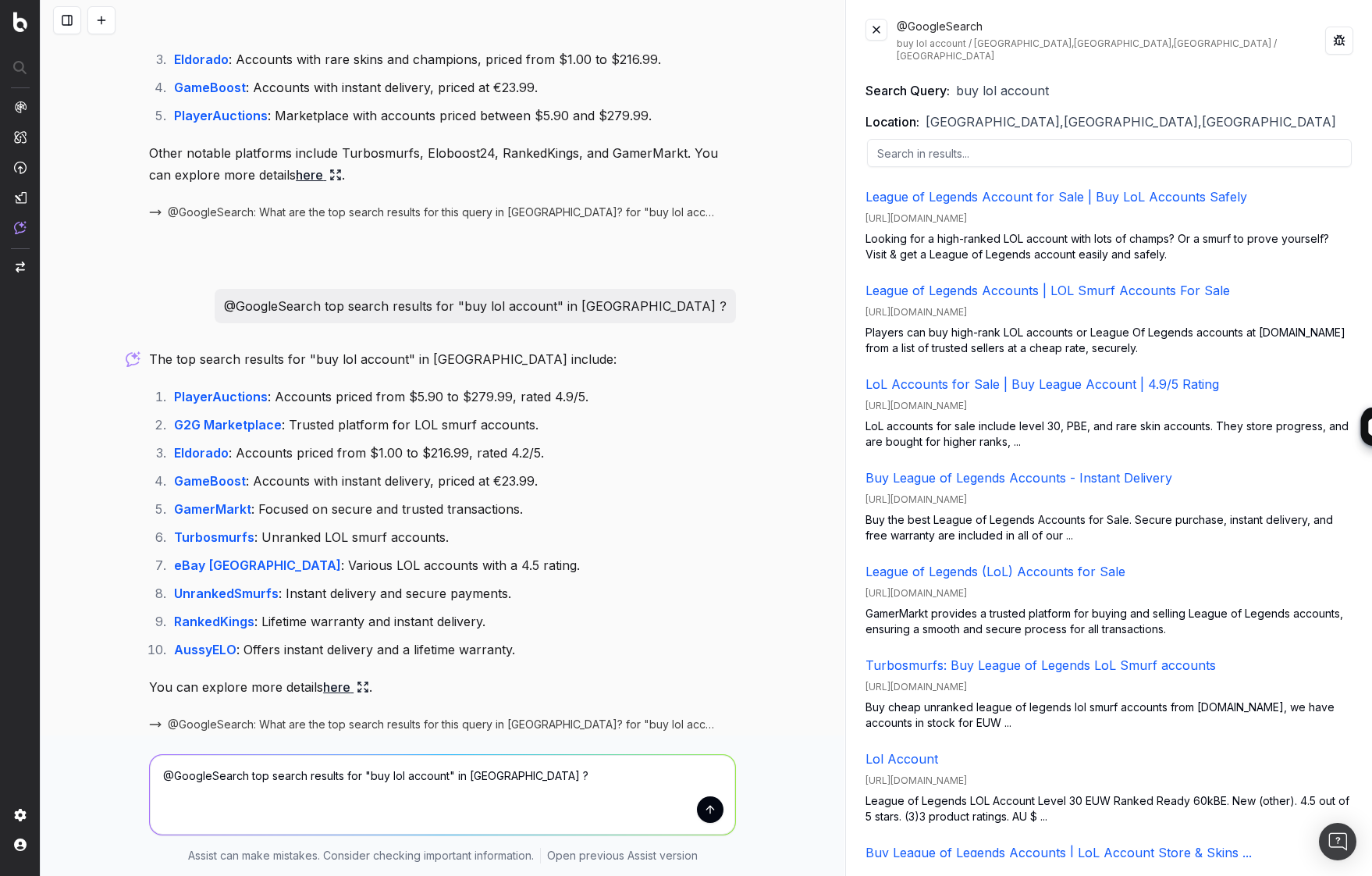
click at [506, 777] on textarea "@GoogleSearch top search results for "buy lol account" in [GEOGRAPHIC_DATA] ?" at bounding box center [442, 795] width 585 height 80
type textarea "@GoogleSearch top search results for "buy lol account" in [GEOGRAPHIC_DATA], [G…"
click at [706, 812] on button "submit" at bounding box center [710, 809] width 27 height 27
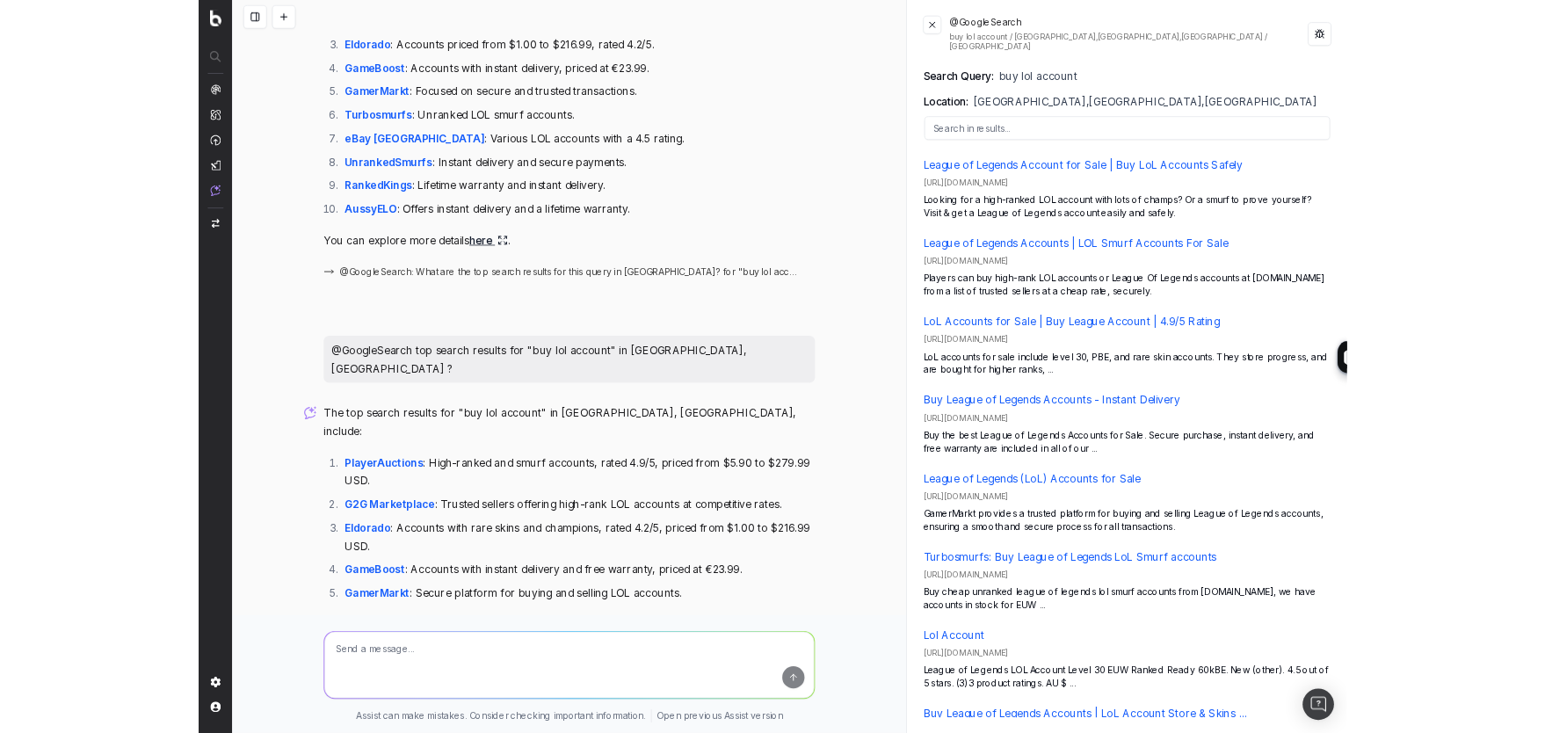
scroll to position [2511, 0]
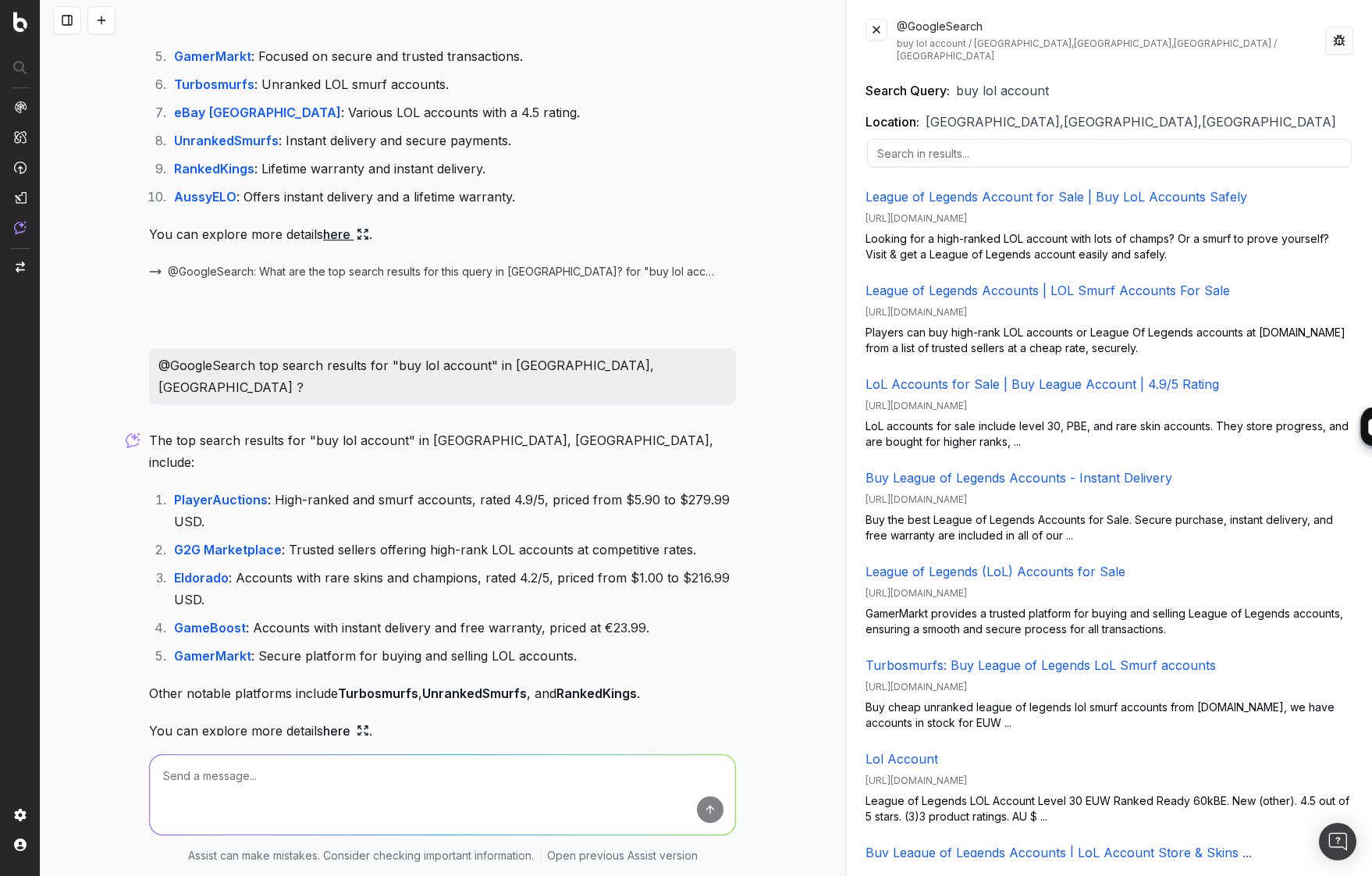
click at [575, 761] on span "@GoogleSearch: What are the top search results for this query in [GEOGRAPHIC_DA…" at bounding box center [442, 768] width 550 height 16
click at [559, 761] on span "@GoogleSearch: What are the top search results for this query in [GEOGRAPHIC_DA…" at bounding box center [442, 768] width 550 height 16
click at [875, 36] on button at bounding box center [876, 29] width 22 height 22
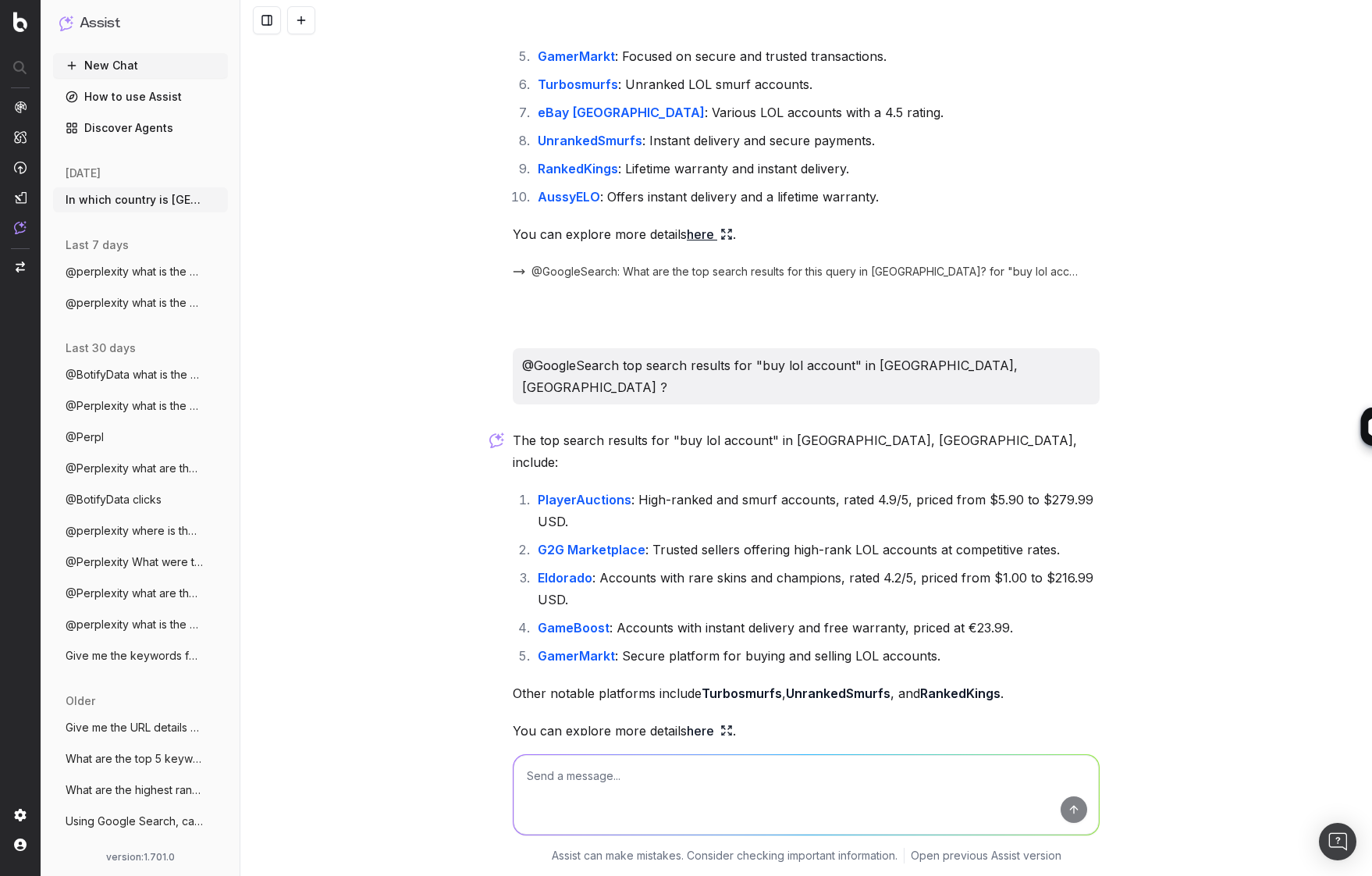
click at [908, 761] on span "@GoogleSearch: What are the top search results for this query in [GEOGRAPHIC_DA…" at bounding box center [805, 768] width 550 height 16
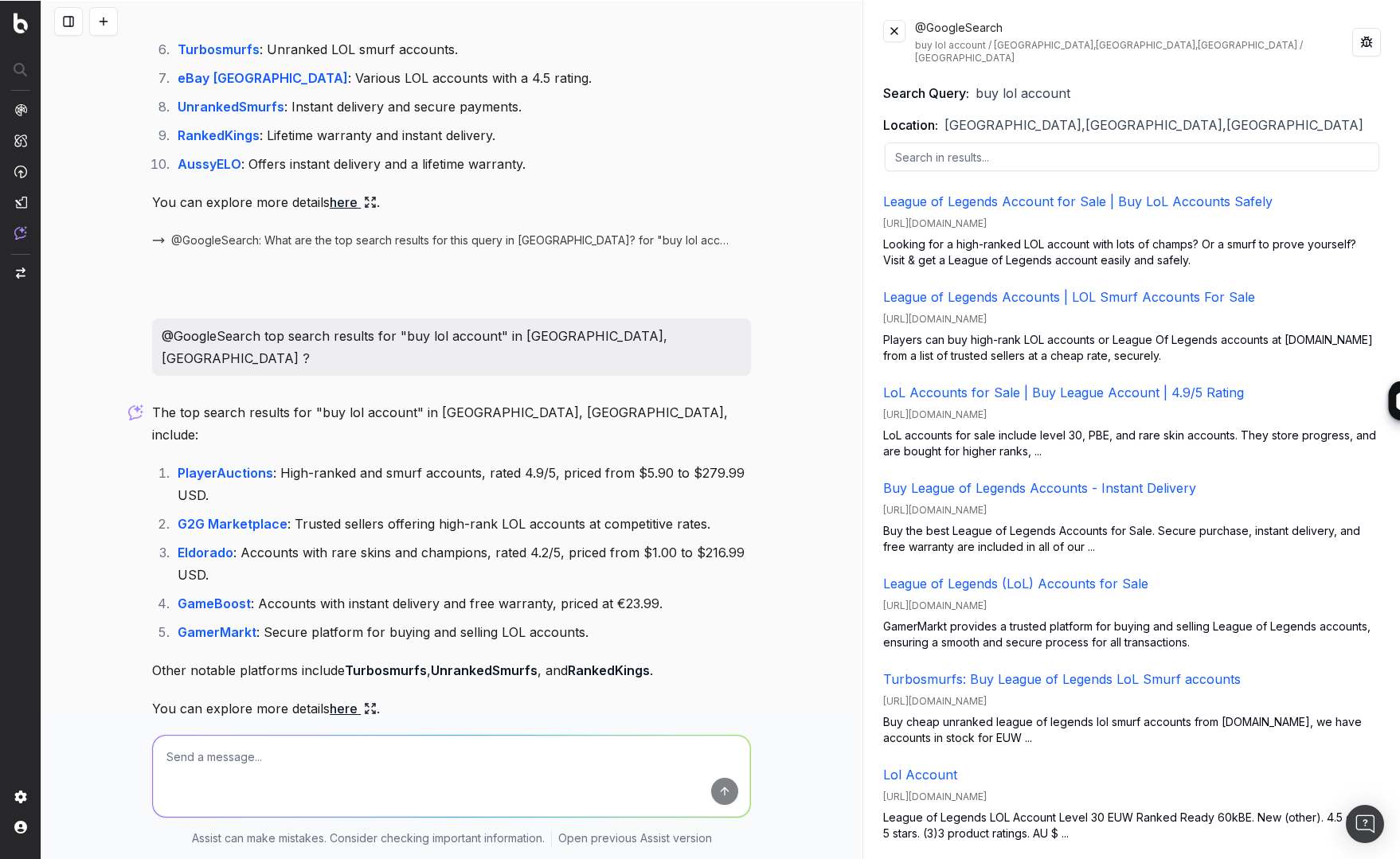
scroll to position [2310, 0]
click at [264, 760] on textarea at bounding box center [451, 777] width 597 height 82
click at [103, 17] on button at bounding box center [103, 21] width 29 height 29
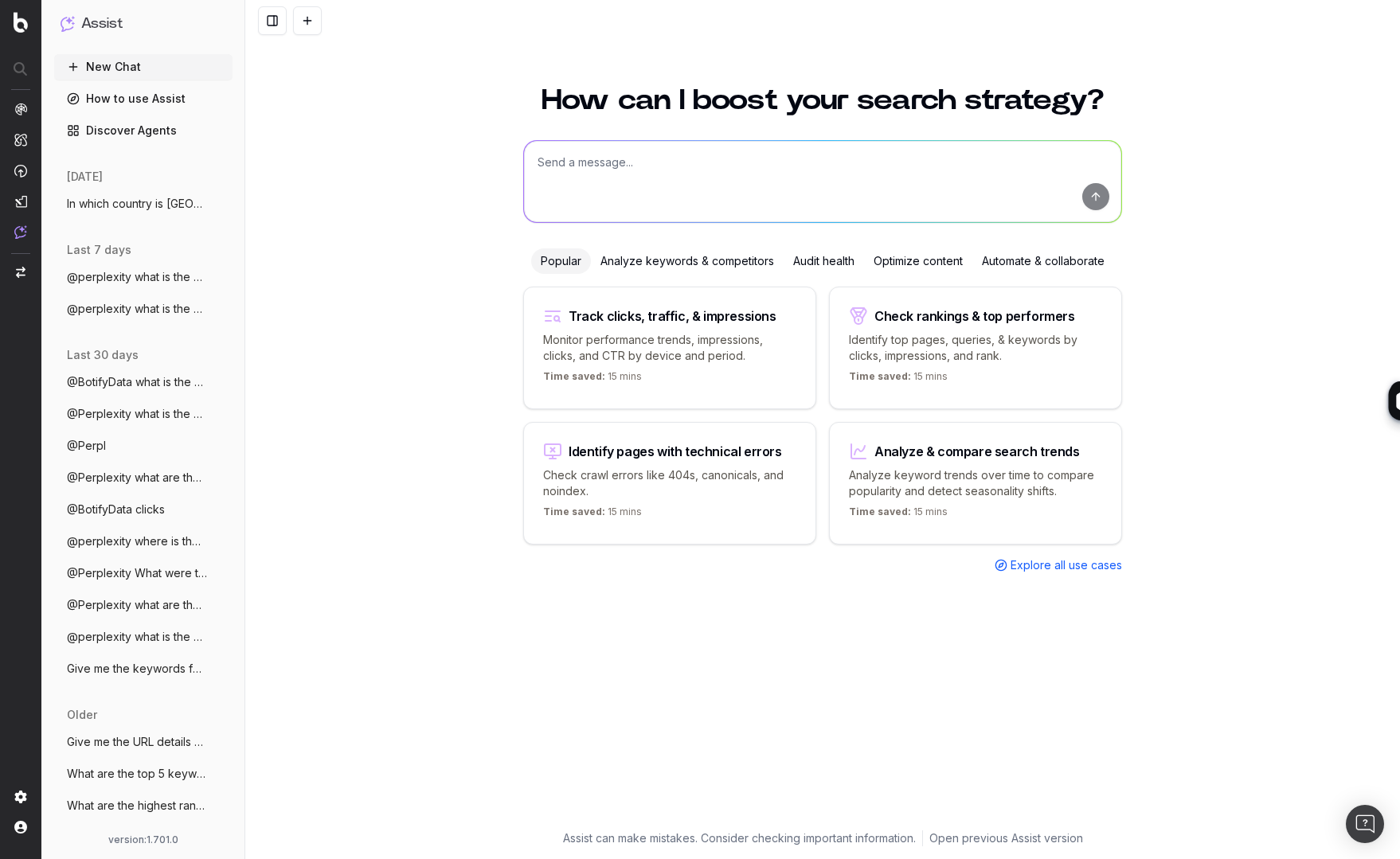
click at [681, 180] on textarea at bounding box center [822, 182] width 597 height 82
type textarea "What is the best technical SEO tool ?"
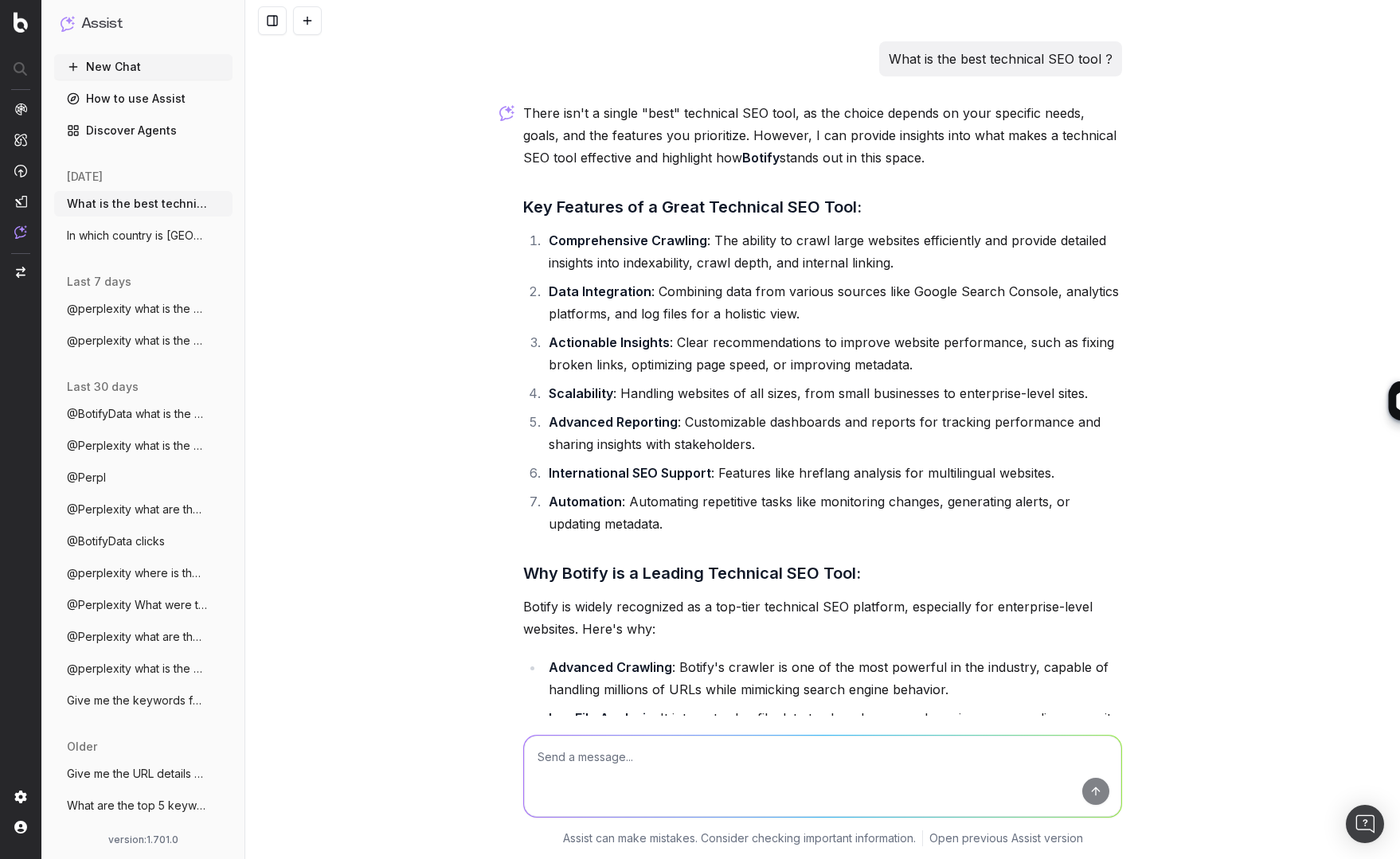
click at [653, 759] on textarea at bounding box center [822, 777] width 597 height 82
type textarea "How to monitor backlinks to my website ?"
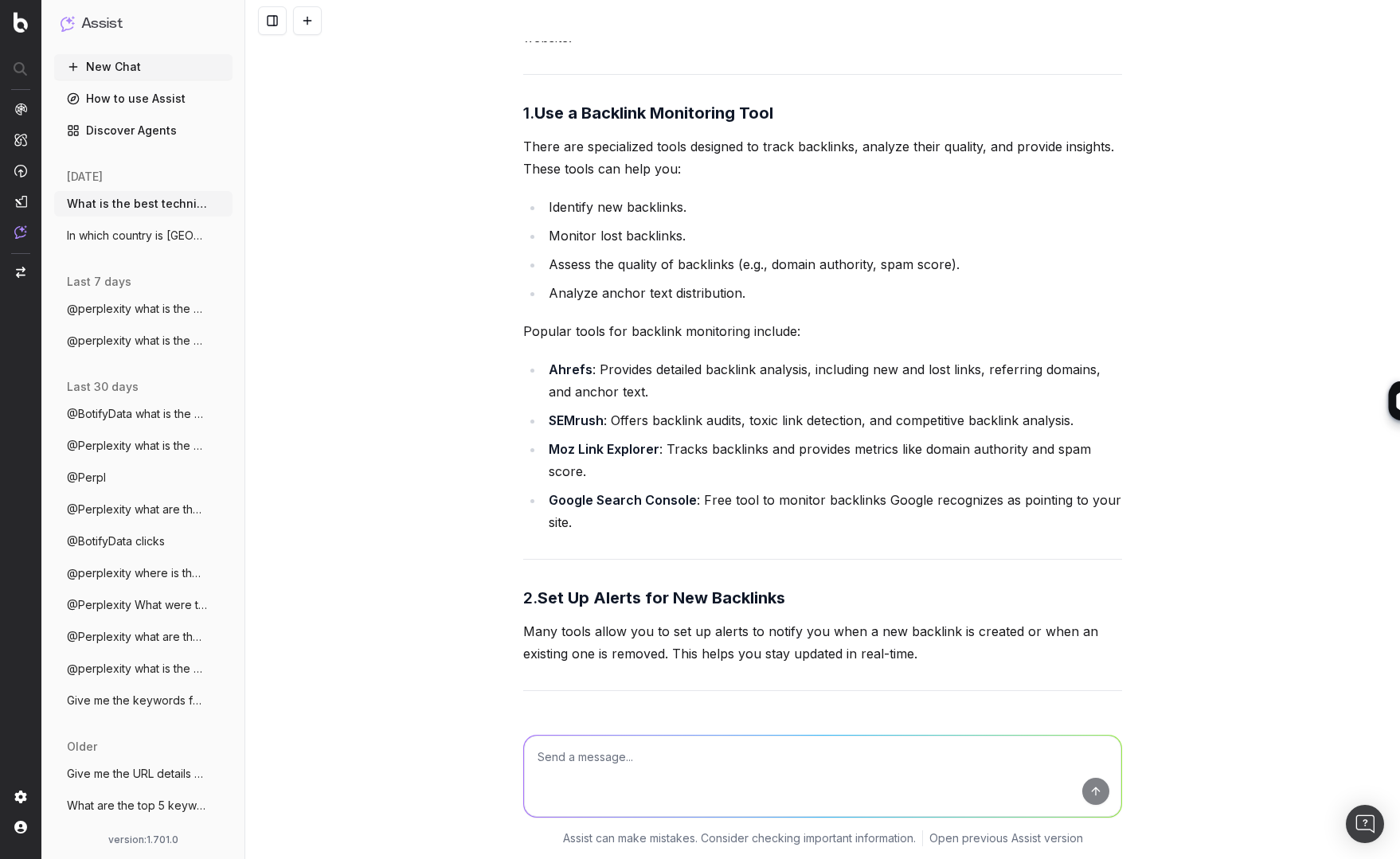
scroll to position [1279, 0]
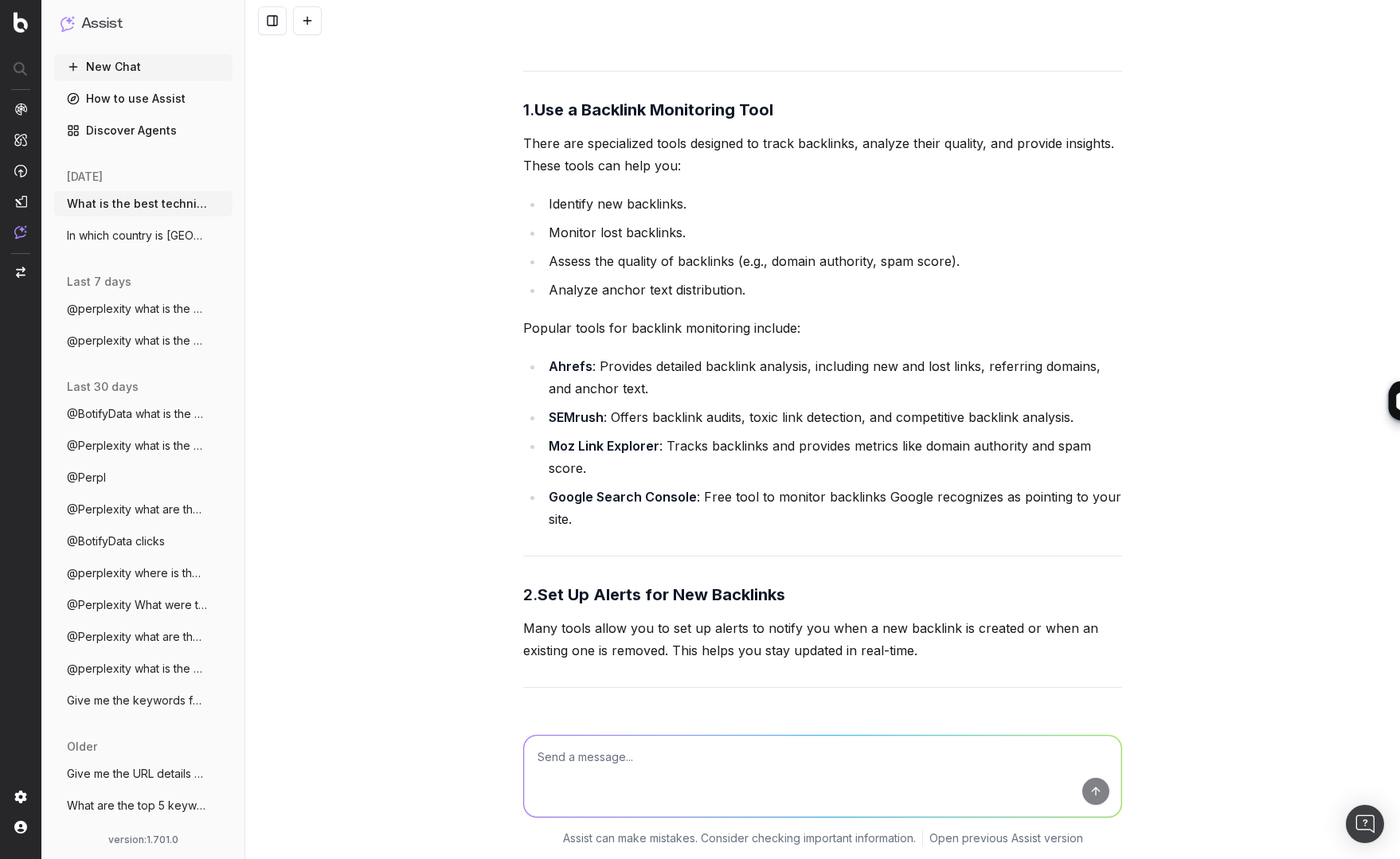
click at [431, 495] on div "What is the best technical SEO tool ? There isn't a single "best" technical SEO…" at bounding box center [823, 430] width 1154 height 859
